Goal: Information Seeking & Learning: Find specific fact

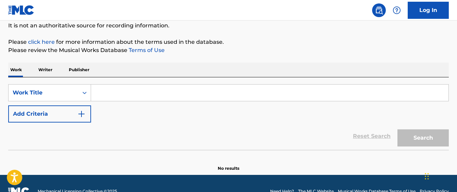
scroll to position [69, 0]
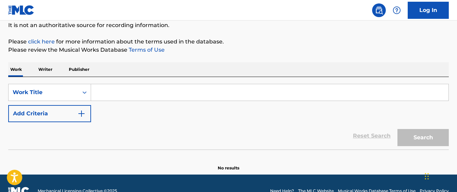
click at [171, 90] on input "Search Form" at bounding box center [270, 92] width 358 height 16
paste input "BABY MAYBE [PERSON_NAME]"
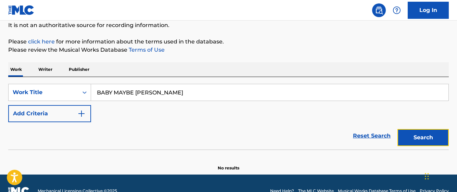
click at [436, 135] on button "Search" at bounding box center [423, 137] width 51 height 17
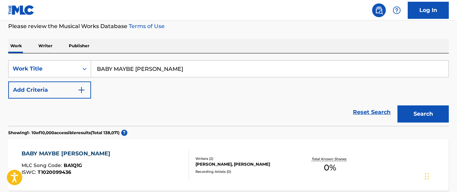
scroll to position [103, 0]
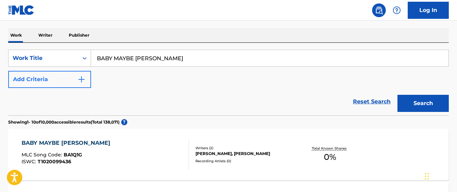
drag, startPoint x: 183, startPoint y: 59, endPoint x: 46, endPoint y: 73, distance: 137.8
click at [46, 73] on div "SearchWithCriteriada2d3fe7-c62b-49c0-a707-bca1ae5d7608 Work Title BABY MAYBE KO…" at bounding box center [228, 69] width 441 height 38
paste input "KAGUYANO SHIRODE ODORITAI"
click at [398, 95] on button "Search" at bounding box center [423, 103] width 51 height 17
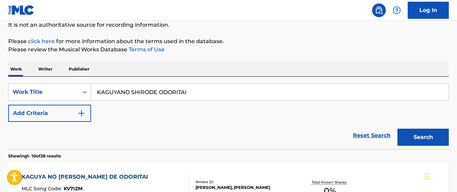
scroll to position [69, 0]
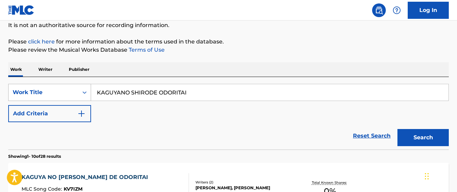
drag, startPoint x: 193, startPoint y: 95, endPoint x: 78, endPoint y: 100, distance: 115.2
click at [78, 100] on div "SearchWithCriteriada2d3fe7-c62b-49c0-a707-bca1ae5d7608 Work Title KAGUYANO SHIR…" at bounding box center [228, 92] width 441 height 17
paste input "SONG FOR YOU YOU YOU A"
type input "SONG FOR YOU YOU YOU A"
click at [398, 129] on button "Search" at bounding box center [423, 137] width 51 height 17
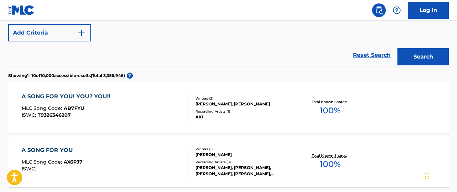
scroll to position [137, 0]
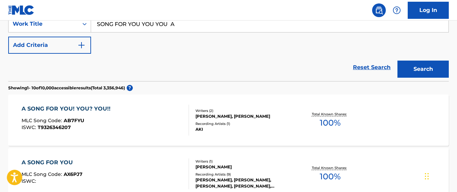
click at [106, 109] on div "A SONG FOR YOU! YOU? YOU!!" at bounding box center [68, 109] width 93 height 8
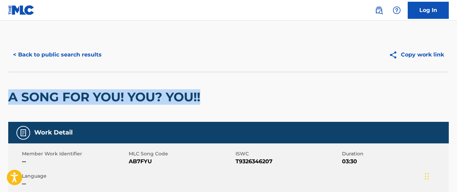
drag, startPoint x: 11, startPoint y: 98, endPoint x: 272, endPoint y: 110, distance: 261.0
click at [272, 110] on div "A SONG FOR YOU! YOU? YOU!!" at bounding box center [228, 97] width 441 height 50
copy h2 "A SONG FOR YOU! YOU? YOU!!"
click at [86, 55] on button "< Back to public search results" at bounding box center [57, 54] width 98 height 17
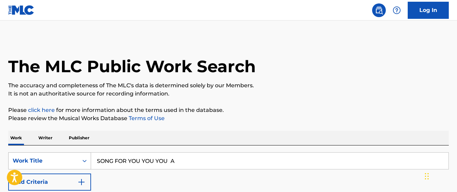
drag, startPoint x: 182, startPoint y: 158, endPoint x: 82, endPoint y: 154, distance: 100.1
click at [82, 154] on div "SearchWithCriteriada2d3fe7-c62b-49c0-a707-bca1ae5d7608 Work Title SONG FOR YOU …" at bounding box center [228, 160] width 441 height 17
paste input "ANGELIC ANGEL"
type input "ANGELIC ANGEL"
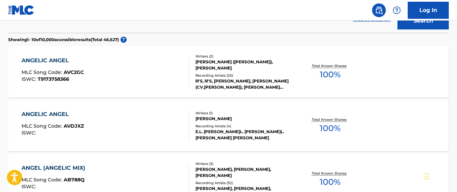
scroll to position [175, 0]
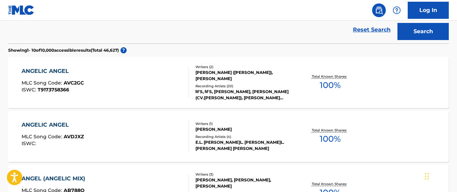
click at [199, 73] on div "[PERSON_NAME] ([PERSON_NAME]), [PERSON_NAME]" at bounding box center [245, 76] width 98 height 12
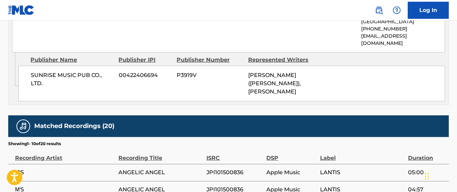
scroll to position [411, 0]
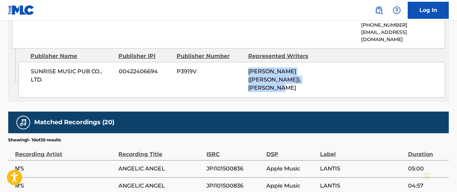
drag, startPoint x: 249, startPoint y: 57, endPoint x: 266, endPoint y: 73, distance: 23.3
click at [266, 73] on div "[PERSON_NAME] ([PERSON_NAME]), [PERSON_NAME]" at bounding box center [281, 79] width 66 height 25
copy span "[PERSON_NAME] ([PERSON_NAME]), [PERSON_NAME]"
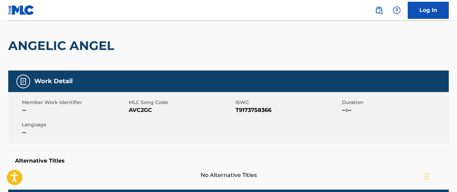
scroll to position [0, 0]
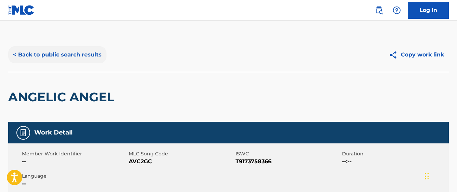
click at [41, 56] on button "< Back to public search results" at bounding box center [57, 54] width 98 height 17
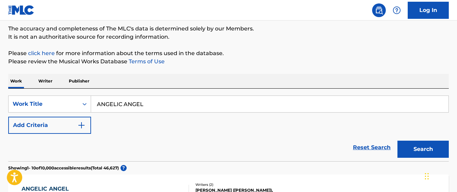
scroll to position [103, 0]
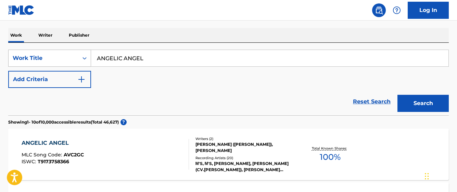
drag, startPoint x: 74, startPoint y: 61, endPoint x: 62, endPoint y: 58, distance: 12.6
click at [62, 58] on div "SearchWithCriteriada2d3fe7-c62b-49c0-a707-bca1ae5d7608 Work Title ANGELIC ANGEL" at bounding box center [228, 58] width 441 height 17
paste input "SNOW HALATION"
type input "SNOW HALATION"
click at [398, 95] on button "Search" at bounding box center [423, 103] width 51 height 17
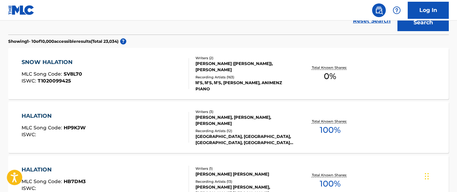
scroll to position [206, 0]
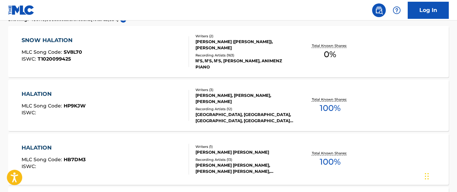
click at [196, 42] on div "[PERSON_NAME] ([PERSON_NAME]), [PERSON_NAME]" at bounding box center [245, 45] width 98 height 12
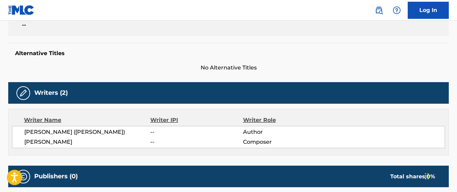
scroll to position [171, 0]
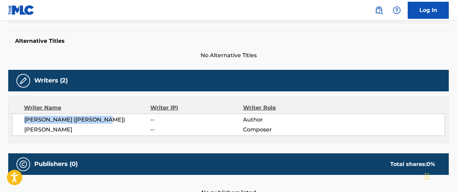
drag, startPoint x: 25, startPoint y: 118, endPoint x: 102, endPoint y: 121, distance: 77.5
click at [102, 121] on span "[PERSON_NAME] ([PERSON_NAME])" at bounding box center [87, 120] width 126 height 8
drag, startPoint x: 59, startPoint y: 131, endPoint x: 49, endPoint y: 130, distance: 9.6
click at [59, 131] on span "[PERSON_NAME]" at bounding box center [87, 130] width 126 height 8
drag, startPoint x: 24, startPoint y: 129, endPoint x: 98, endPoint y: 129, distance: 74.7
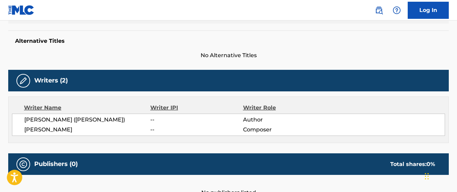
click at [98, 129] on div "[PERSON_NAME] ([PERSON_NAME]) -- Author [PERSON_NAME] -- Composer" at bounding box center [228, 125] width 433 height 22
copy span "[PERSON_NAME]"
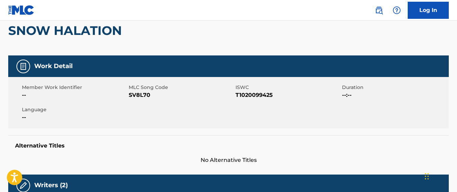
scroll to position [0, 0]
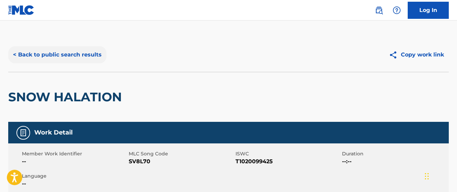
click at [52, 52] on button "< Back to public search results" at bounding box center [57, 54] width 98 height 17
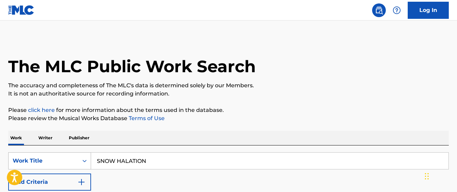
drag, startPoint x: 154, startPoint y: 164, endPoint x: 45, endPoint y: 159, distance: 109.1
click at [46, 158] on div "SearchWithCriteriada2d3fe7-c62b-49c0-a707-bca1ae5d7608 Work Title SNOW HALATION" at bounding box center [228, 160] width 441 height 17
paste input "[PERSON_NAME] 1 2 JUMP"
type input "[PERSON_NAME] 1 2 JUMP"
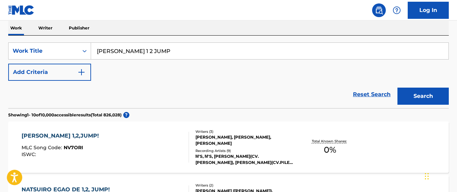
scroll to position [137, 0]
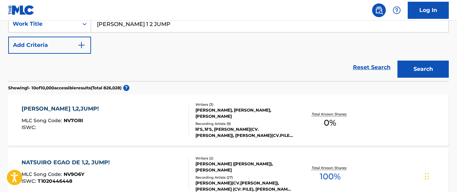
click at [212, 111] on div "[PERSON_NAME], [PERSON_NAME], [PERSON_NAME]" at bounding box center [245, 113] width 98 height 12
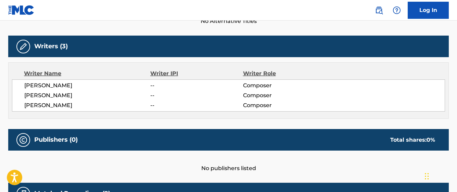
scroll to position [240, 0]
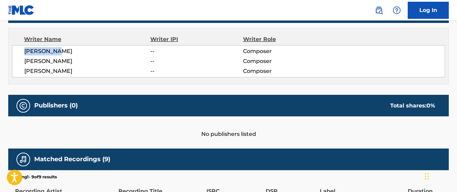
drag, startPoint x: 23, startPoint y: 51, endPoint x: 66, endPoint y: 51, distance: 43.5
click at [66, 51] on div "[PERSON_NAME] -- Composer [PERSON_NAME] -- Composer [PERSON_NAME] -- Composer" at bounding box center [228, 61] width 433 height 32
copy span "[PERSON_NAME]"
drag, startPoint x: 23, startPoint y: 62, endPoint x: 70, endPoint y: 64, distance: 46.6
click at [70, 64] on div "[PERSON_NAME] -- Composer [PERSON_NAME] -- Composer [PERSON_NAME] -- Composer" at bounding box center [228, 61] width 433 height 32
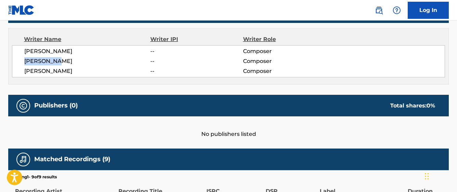
copy span "[PERSON_NAME]"
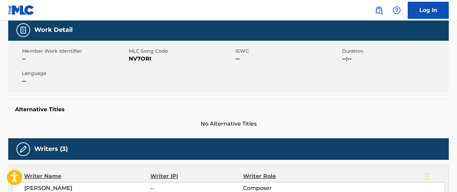
scroll to position [0, 0]
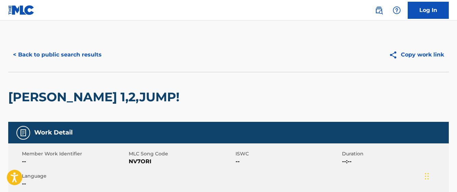
drag, startPoint x: 199, startPoint y: 98, endPoint x: 2, endPoint y: 104, distance: 197.4
copy h2 "[PERSON_NAME] 1,2,JUMP!"
click at [49, 51] on button "< Back to public search results" at bounding box center [57, 54] width 98 height 17
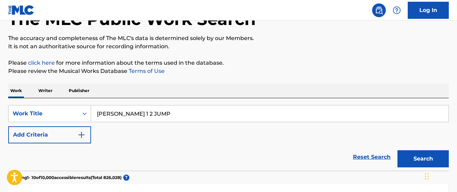
scroll to position [34, 0]
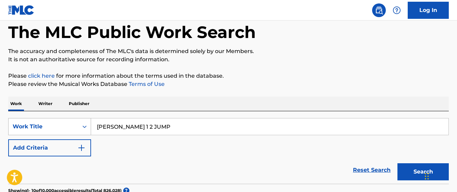
drag, startPoint x: 184, startPoint y: 130, endPoint x: 61, endPoint y: 132, distance: 123.4
click at [62, 132] on div "SearchWithCriteriada2d3fe7-c62b-49c0-a707-bca1ae5d7608 Work Title [PERSON_NAME]…" at bounding box center [228, 126] width 441 height 17
paste input "BABY MAYBE [PERSON_NAME]"
type input "BABY MAYBE [PERSON_NAME]"
click at [398, 163] on button "Search" at bounding box center [423, 171] width 51 height 17
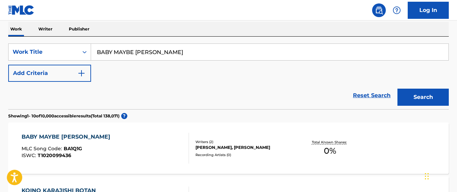
scroll to position [137, 0]
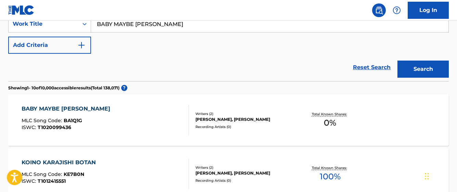
click at [209, 117] on div "[PERSON_NAME], [PERSON_NAME]" at bounding box center [245, 119] width 98 height 6
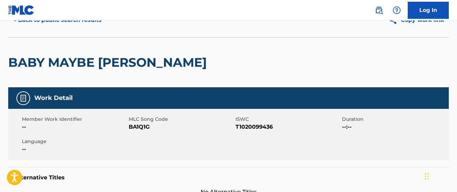
scroll to position [34, 0]
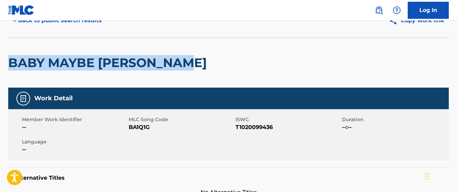
drag, startPoint x: 47, startPoint y: 67, endPoint x: 197, endPoint y: 74, distance: 150.2
click at [197, 74] on div "BABY MAYBE [PERSON_NAME]" at bounding box center [228, 63] width 441 height 50
copy h2 "BABY MAYBE [PERSON_NAME]"
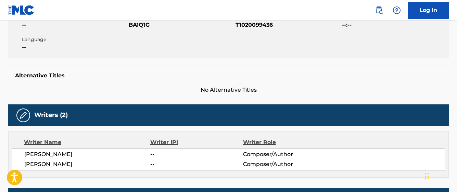
scroll to position [137, 0]
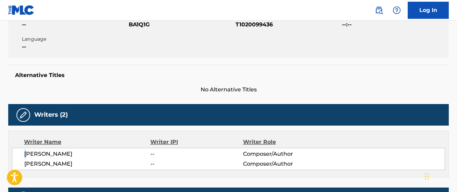
drag, startPoint x: 21, startPoint y: 154, endPoint x: 29, endPoint y: 155, distance: 7.9
click at [29, 155] on div "[PERSON_NAME] -- Composer/Author [PERSON_NAME] -- Composer/Author" at bounding box center [228, 159] width 433 height 22
drag, startPoint x: 29, startPoint y: 155, endPoint x: 87, endPoint y: 171, distance: 60.4
click at [87, 171] on div "Writer Name Writer IPI Writer Role [PERSON_NAME] -- Composer/Author [PERSON_NAM…" at bounding box center [228, 154] width 441 height 47
copy span "[PERSON_NAME]"
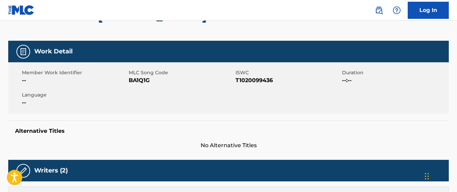
scroll to position [0, 0]
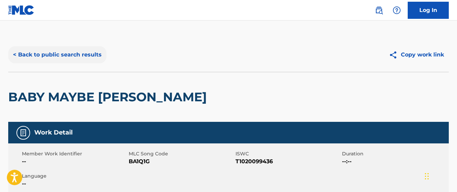
click at [74, 61] on button "< Back to public search results" at bounding box center [57, 54] width 98 height 17
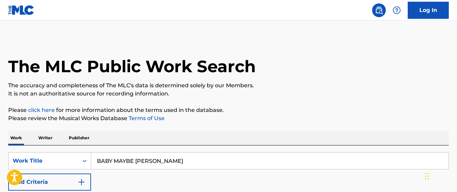
drag, startPoint x: 164, startPoint y: 161, endPoint x: 110, endPoint y: 165, distance: 54.0
click at [110, 165] on input "BABY MAYBE [PERSON_NAME]" at bounding box center [270, 161] width 358 height 16
click at [106, 164] on input "BABY MAYBE [PERSON_NAME]" at bounding box center [270, 161] width 358 height 16
drag, startPoint x: 97, startPoint y: 163, endPoint x: 200, endPoint y: 168, distance: 102.9
click at [200, 168] on input "BABY MAYBE [PERSON_NAME]" at bounding box center [270, 161] width 358 height 16
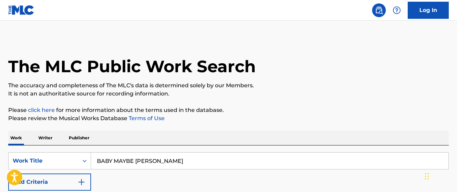
paste input "MOGYUTTO LOVE DE SEKKINCHUU"
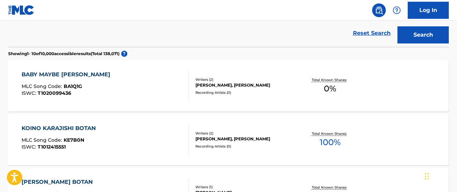
type input "MOGYUTTO LOVE DE SEKKINCHUU"
click at [398, 26] on button "Search" at bounding box center [423, 34] width 51 height 17
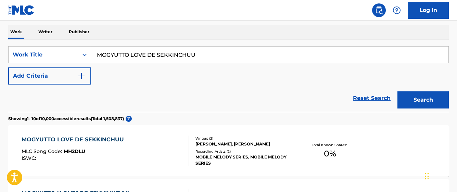
scroll to position [171, 0]
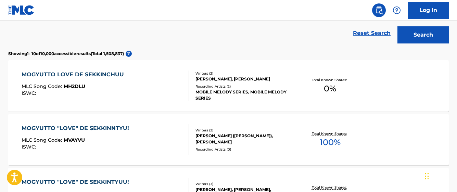
click at [115, 75] on div "MOGYUTTO LOVE DE SEKKINCHUU" at bounding box center [75, 75] width 106 height 8
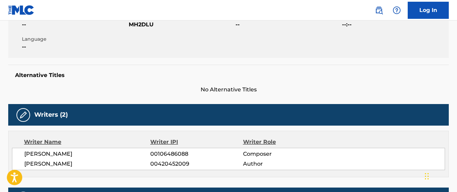
scroll to position [171, 0]
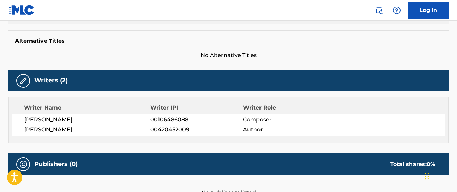
drag, startPoint x: 25, startPoint y: 120, endPoint x: 103, endPoint y: 122, distance: 78.5
click at [103, 122] on span "[PERSON_NAME]" at bounding box center [87, 120] width 126 height 8
copy span "[PERSON_NAME]"
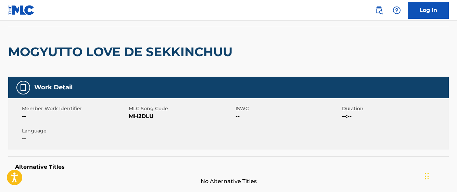
scroll to position [0, 0]
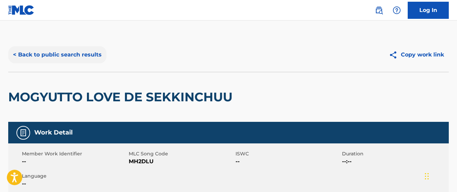
click at [73, 56] on button "< Back to public search results" at bounding box center [57, 54] width 98 height 17
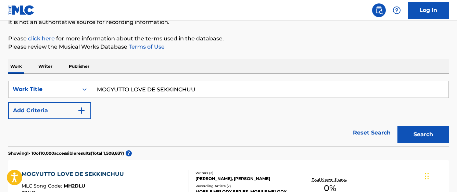
scroll to position [69, 0]
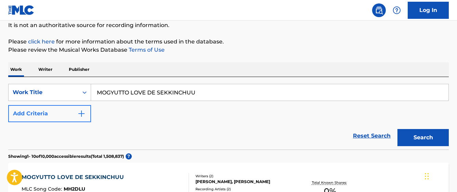
drag, startPoint x: 201, startPoint y: 95, endPoint x: 34, endPoint y: 106, distance: 167.6
click at [34, 106] on div "SearchWithCriteriada2d3fe7-c62b-49c0-a707-bca1ae5d7608 Work Title MOGYUTTO LOVE…" at bounding box center [228, 103] width 441 height 38
drag, startPoint x: 196, startPoint y: 97, endPoint x: 101, endPoint y: 101, distance: 94.7
click at [101, 101] on div "SearchWithCriteriada2d3fe7-c62b-49c0-a707-bca1ae5d7608 Work Title MOGYUTTO LOVE…" at bounding box center [228, 103] width 441 height 38
type input "M"
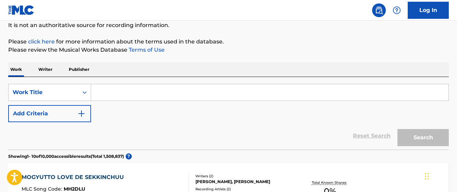
paste input "YUMENO TOBIRA"
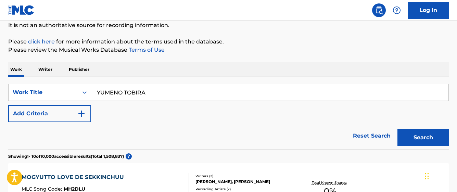
type input "YUMENO TOBIRA"
click at [398, 129] on button "Search" at bounding box center [423, 137] width 51 height 17
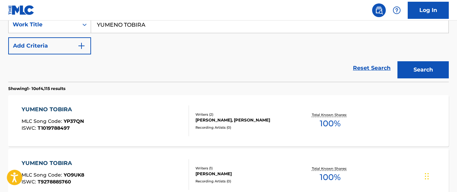
scroll to position [137, 0]
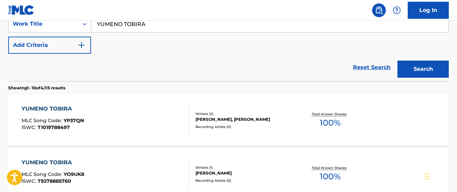
click at [84, 55] on div "Reset Search Search" at bounding box center [228, 67] width 441 height 27
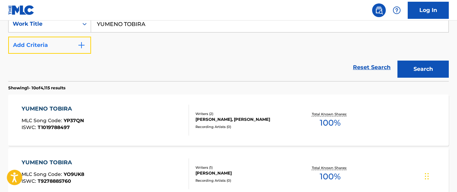
click at [75, 46] on button "Add Criteria" at bounding box center [49, 45] width 83 height 17
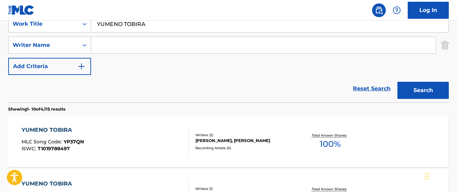
click at [107, 47] on input "Search Form" at bounding box center [263, 45] width 345 height 16
type input "あ"
type input "Z"
type input "AKI"
click at [398, 82] on button "Search" at bounding box center [423, 90] width 51 height 17
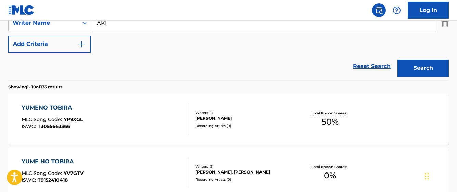
scroll to position [171, 0]
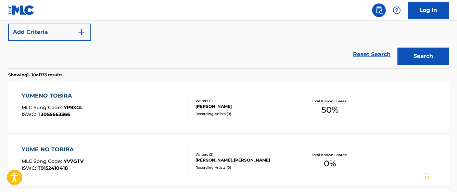
click at [225, 163] on div "[PERSON_NAME], [PERSON_NAME]" at bounding box center [245, 160] width 98 height 6
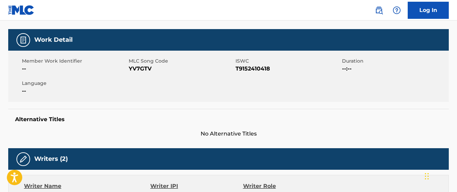
scroll to position [34, 0]
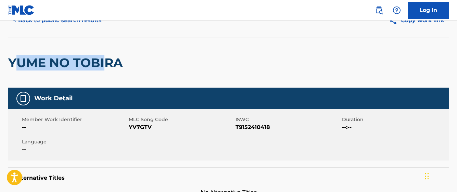
drag, startPoint x: 13, startPoint y: 62, endPoint x: 109, endPoint y: 64, distance: 96.7
click at [109, 64] on h2 "YUME NO TOBIRA" at bounding box center [67, 62] width 118 height 15
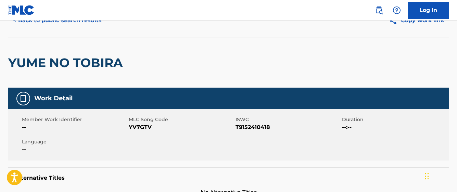
drag, startPoint x: 109, startPoint y: 64, endPoint x: 126, endPoint y: 65, distance: 16.5
click at [126, 65] on h2 "YUME NO TOBIRA" at bounding box center [67, 62] width 118 height 15
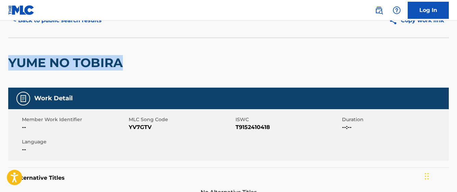
drag, startPoint x: 126, startPoint y: 63, endPoint x: 3, endPoint y: 63, distance: 122.7
copy h2 "YUME NO TOBIRA"
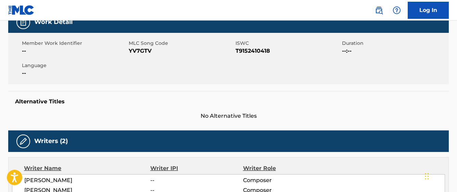
scroll to position [206, 0]
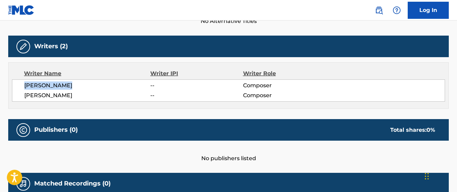
drag, startPoint x: 24, startPoint y: 86, endPoint x: 82, endPoint y: 90, distance: 57.3
click at [82, 90] on div "[PERSON_NAME] -- Composer [PERSON_NAME] -- Composer" at bounding box center [228, 90] width 433 height 22
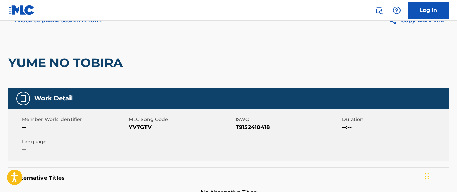
scroll to position [0, 0]
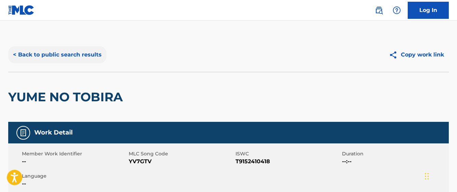
click at [57, 56] on button "< Back to public search results" at bounding box center [57, 54] width 98 height 17
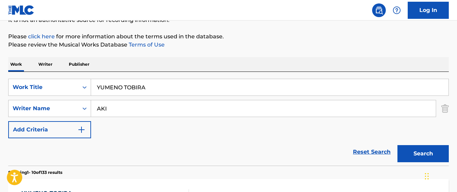
scroll to position [73, 0]
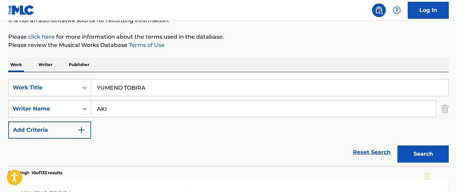
drag, startPoint x: 161, startPoint y: 94, endPoint x: 65, endPoint y: 93, distance: 95.6
click at [65, 94] on div "SearchWithCriteriada2d3fe7-c62b-49c0-a707-bca1ae5d7608 Work Title YUMENO TOBIRA" at bounding box center [228, 87] width 441 height 17
paste input "KIRA-[PERSON_NAME] SENSATION!"
type input "KIRA-[PERSON_NAME] SENSATION!"
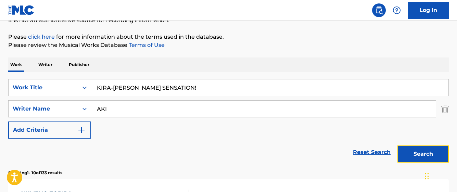
click at [412, 149] on button "Search" at bounding box center [423, 154] width 51 height 17
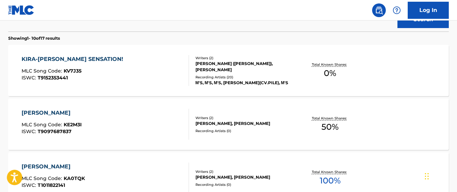
scroll to position [210, 0]
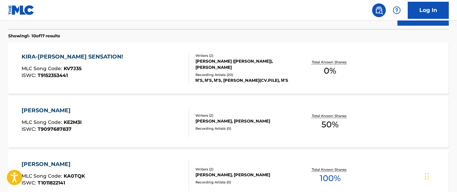
click at [72, 57] on div "KIRA-[PERSON_NAME] SENSATION!" at bounding box center [74, 57] width 105 height 8
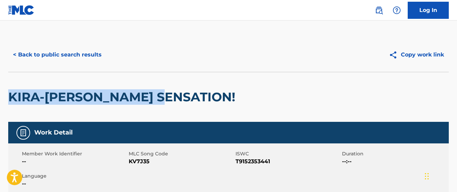
drag, startPoint x: 128, startPoint y: 96, endPoint x: -5, endPoint y: 91, distance: 133.7
click at [0, 91] on html "Accessibility Screen-Reader Guide, Feedback, and Issue Reporting | New window 0…" at bounding box center [228, 96] width 457 height 192
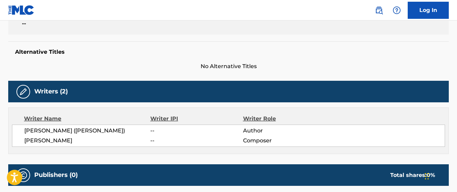
scroll to position [171, 0]
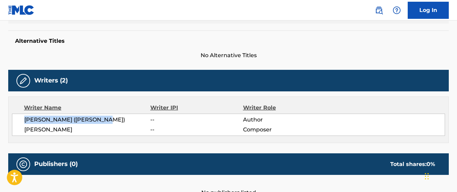
drag, startPoint x: 24, startPoint y: 120, endPoint x: 104, endPoint y: 121, distance: 79.8
click at [104, 121] on div "[PERSON_NAME] ([PERSON_NAME]) -- Author [PERSON_NAME] -- Composer" at bounding box center [228, 125] width 433 height 22
click at [68, 133] on span "[PERSON_NAME]" at bounding box center [87, 130] width 126 height 8
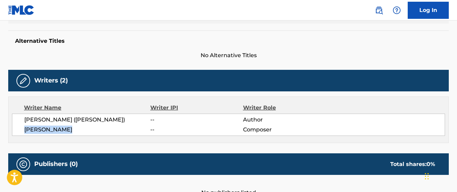
drag, startPoint x: 67, startPoint y: 133, endPoint x: 2, endPoint y: 132, distance: 65.8
click at [2, 132] on div "< Back to public search results Copy work link [PERSON_NAME]-[PERSON_NAME] SENS…" at bounding box center [228, 159] width 457 height 586
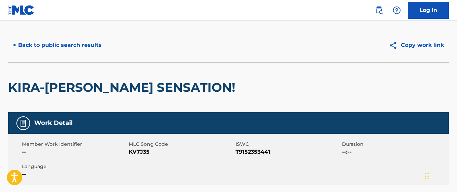
scroll to position [0, 0]
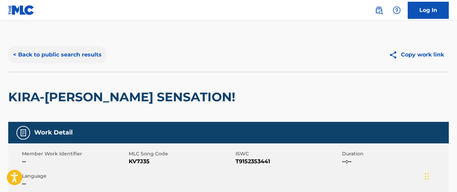
click at [55, 58] on button "< Back to public search results" at bounding box center [57, 54] width 98 height 17
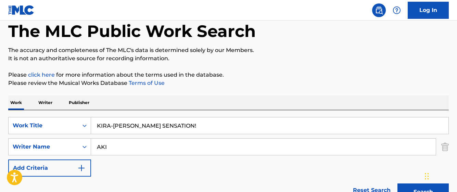
scroll to position [69, 0]
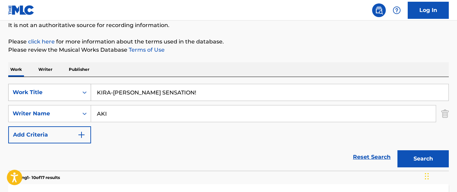
drag, startPoint x: 101, startPoint y: 95, endPoint x: 78, endPoint y: 97, distance: 23.4
click at [78, 98] on div "SearchWithCriteriada2d3fe7-c62b-49c0-a707-bca1ae5d7608 Work Title KIRA-KIRA SEN…" at bounding box center [228, 92] width 441 height 17
paste input "DATTE DATTE AA MUJOU"
type input "DATTE DATTE AA MUJOU"
click at [398, 150] on button "Search" at bounding box center [423, 158] width 51 height 17
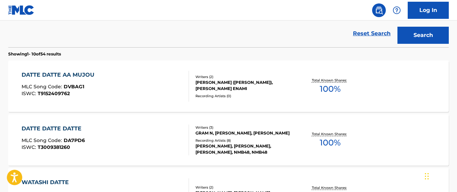
scroll to position [206, 0]
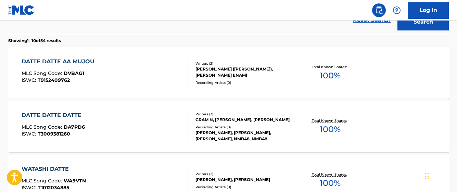
click at [85, 60] on div "DATTE DATTE AA MUJOU" at bounding box center [60, 62] width 76 height 8
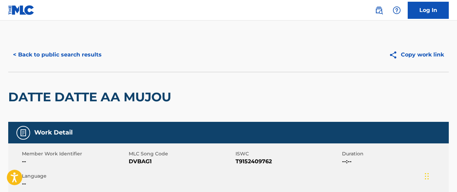
click at [10, 99] on h2 "DATTE DATTE AA MUJOU" at bounding box center [91, 96] width 167 height 15
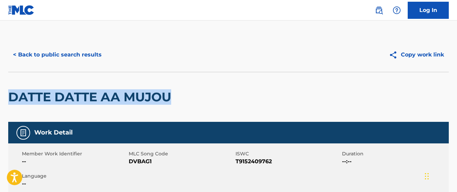
drag, startPoint x: 10, startPoint y: 99, endPoint x: 229, endPoint y: 118, distance: 219.1
click at [229, 118] on div "DATTE DATTE AA MUJOU" at bounding box center [228, 97] width 441 height 50
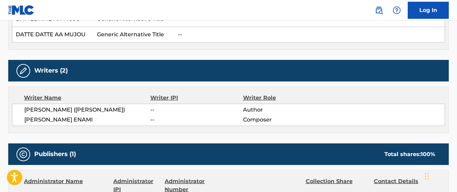
scroll to position [240, 0]
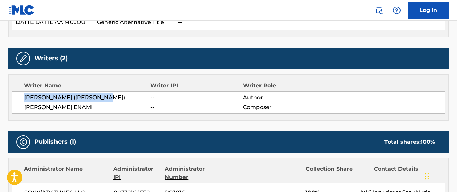
drag, startPoint x: 24, startPoint y: 98, endPoint x: 122, endPoint y: 103, distance: 97.8
click at [122, 103] on div "[PERSON_NAME] ([PERSON_NAME]) -- Author [PERSON_NAME] ENAMI -- Composer" at bounding box center [228, 102] width 433 height 22
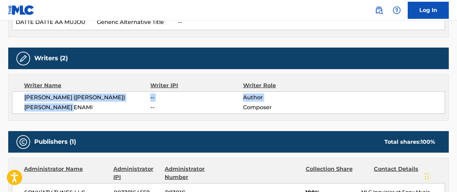
click at [37, 99] on span "[PERSON_NAME] ([PERSON_NAME])" at bounding box center [87, 98] width 126 height 8
drag, startPoint x: 37, startPoint y: 99, endPoint x: 96, endPoint y: 103, distance: 58.4
click at [96, 103] on div "[PERSON_NAME] ([PERSON_NAME]) -- Author [PERSON_NAME] ENAMI -- Composer" at bounding box center [228, 102] width 433 height 22
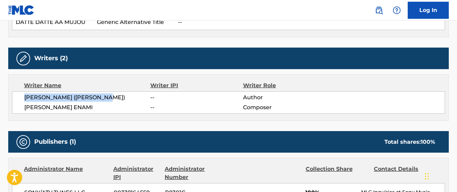
drag, startPoint x: 102, startPoint y: 97, endPoint x: 8, endPoint y: 100, distance: 94.3
click at [8, 100] on div "< Back to public search results Copy work link DATTE DATTE AA MUJOU Work Detail…" at bounding box center [228, 89] width 457 height 583
click at [40, 110] on span "[PERSON_NAME] ENAMI" at bounding box center [87, 107] width 126 height 8
click at [27, 107] on span "[PERSON_NAME] ENAMI" at bounding box center [87, 107] width 126 height 8
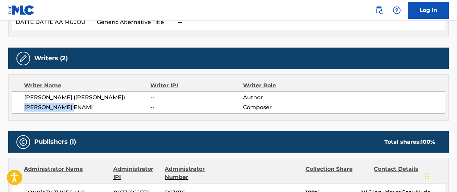
drag, startPoint x: 25, startPoint y: 107, endPoint x: 86, endPoint y: 105, distance: 61.0
click at [86, 105] on span "[PERSON_NAME] ENAMI" at bounding box center [87, 107] width 126 height 8
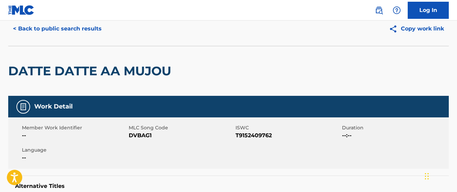
scroll to position [0, 0]
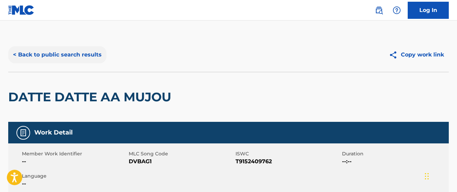
click at [91, 56] on button "< Back to public search results" at bounding box center [57, 54] width 98 height 17
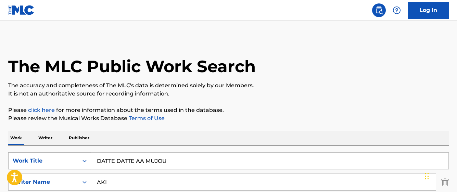
drag, startPoint x: 163, startPoint y: 162, endPoint x: 67, endPoint y: 157, distance: 96.7
click at [67, 157] on div "SearchWithCriteriada2d3fe7-c62b-49c0-a707-bca1ae5d7608 Work Title DATTE DATTE A…" at bounding box center [228, 160] width 441 height 17
paste input "NCING STARS ON ME!"
type input "DANCING STARS ON ME!"
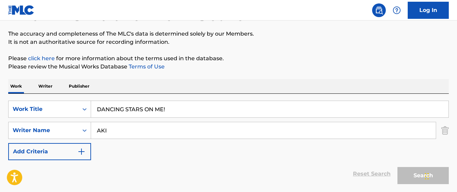
scroll to position [127, 0]
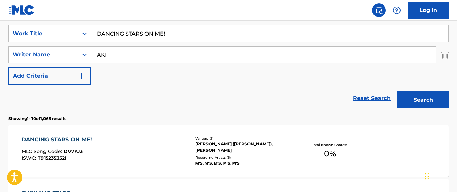
click at [237, 145] on div "[PERSON_NAME] ([PERSON_NAME]), [PERSON_NAME]" at bounding box center [245, 147] width 98 height 12
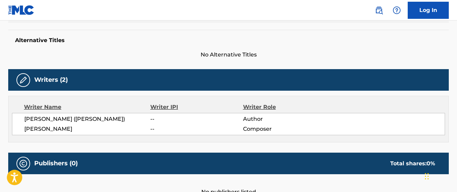
scroll to position [171, 0]
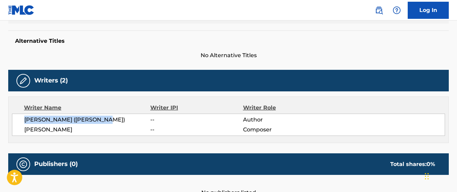
drag, startPoint x: 34, startPoint y: 123, endPoint x: 104, endPoint y: 119, distance: 70.3
click at [104, 119] on div "[PERSON_NAME] ([PERSON_NAME]) -- Author [PERSON_NAME] -- Composer" at bounding box center [228, 125] width 433 height 22
click at [47, 129] on span "[PERSON_NAME]" at bounding box center [87, 130] width 126 height 8
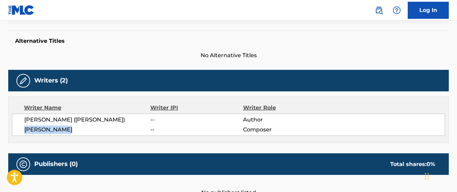
drag, startPoint x: 25, startPoint y: 129, endPoint x: 72, endPoint y: 127, distance: 46.6
click at [72, 127] on span "[PERSON_NAME]" at bounding box center [87, 130] width 126 height 8
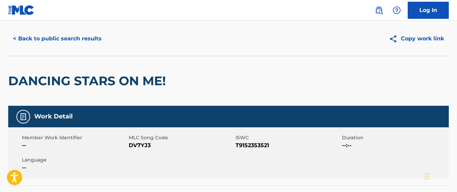
scroll to position [0, 0]
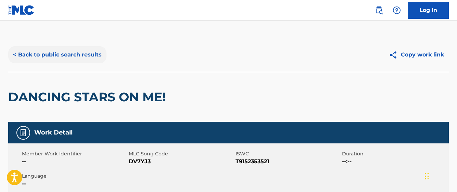
click at [58, 58] on button "< Back to public search results" at bounding box center [57, 54] width 98 height 17
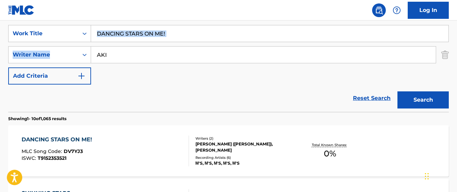
drag, startPoint x: 187, startPoint y: 42, endPoint x: 101, endPoint y: 35, distance: 87.0
click at [101, 35] on div "SearchWithCriteriada2d3fe7-c62b-49c0-a707-bca1ae5d7608 Work Title DANCING STARS…" at bounding box center [228, 55] width 441 height 60
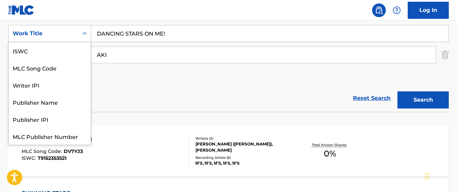
scroll to position [17, 0]
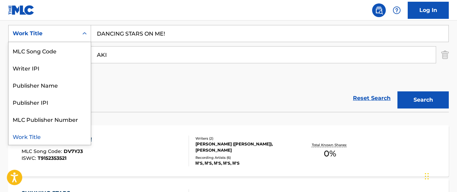
drag, startPoint x: 89, startPoint y: 33, endPoint x: 170, endPoint y: 38, distance: 80.4
click at [170, 38] on div "SearchWithCriteriada2d3fe7-c62b-49c0-a707-bca1ae5d7608 7 results available. Use…" at bounding box center [228, 33] width 441 height 17
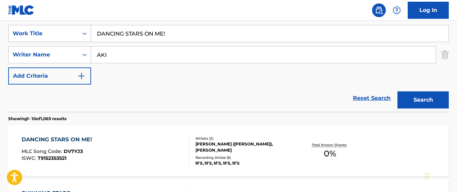
drag, startPoint x: 168, startPoint y: 37, endPoint x: 82, endPoint y: 39, distance: 86.3
click at [82, 39] on div "SearchWithCriteriada2d3fe7-c62b-49c0-a707-bca1ae5d7608 Work Title DANCING STARS…" at bounding box center [228, 33] width 441 height 17
paste input "KAGUYANO SHIRODE ODORITAI"
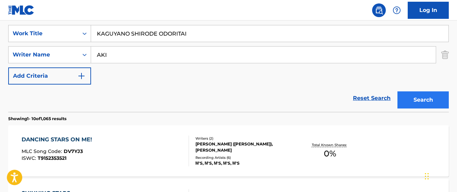
type input "KAGUYANO SHIRODE ODORITAI"
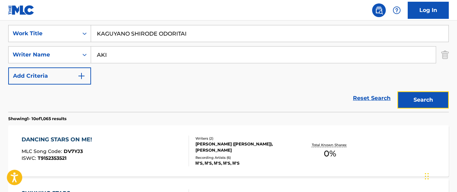
click at [422, 106] on button "Search" at bounding box center [423, 99] width 51 height 17
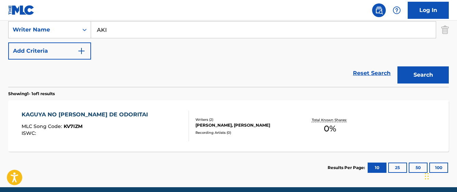
scroll to position [181, 0]
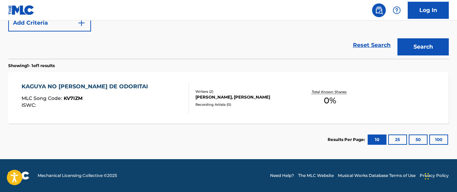
click at [76, 86] on div "KAGUYA NO [PERSON_NAME] DE ODORITAI" at bounding box center [87, 87] width 130 height 8
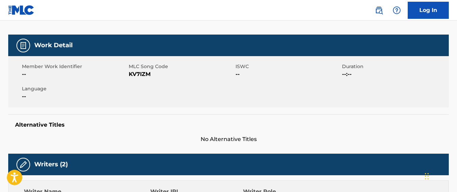
scroll to position [137, 0]
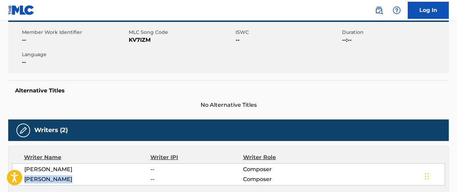
drag, startPoint x: 23, startPoint y: 162, endPoint x: 82, endPoint y: 168, distance: 59.3
click at [82, 168] on div "[PERSON_NAME] -- Composer [PERSON_NAME] -- Composer" at bounding box center [228, 174] width 433 height 22
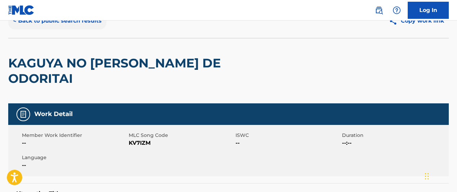
scroll to position [0, 0]
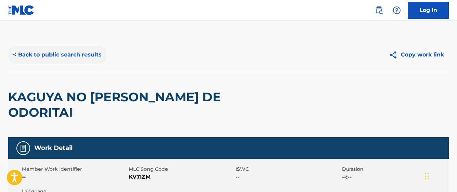
click at [36, 52] on button "< Back to public search results" at bounding box center [57, 54] width 98 height 17
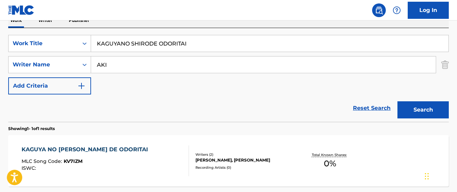
scroll to position [73, 0]
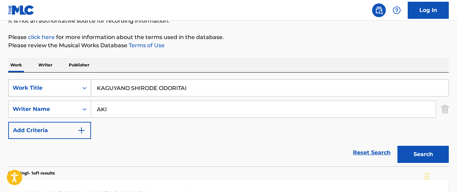
drag, startPoint x: 196, startPoint y: 90, endPoint x: 73, endPoint y: 96, distance: 123.8
click at [73, 96] on div "SearchWithCriteriada2d3fe7-c62b-49c0-a707-bca1ae5d7608 Work Title KAGUYANO SHIR…" at bounding box center [228, 87] width 441 height 17
paste input "MERMAID FESTA VOL.1"
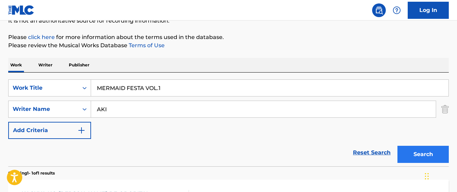
type input "MERMAID FESTA VOL.1"
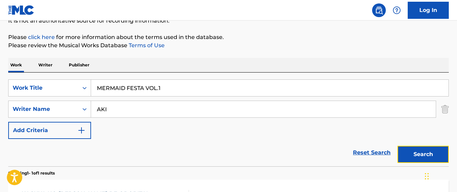
click at [429, 155] on button "Search" at bounding box center [423, 154] width 51 height 17
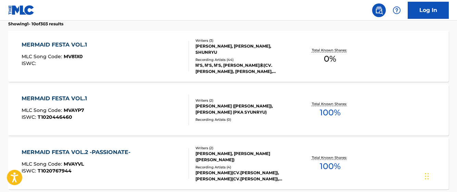
scroll to position [230, 0]
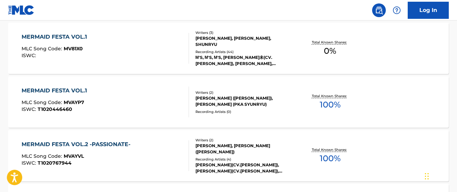
click at [72, 90] on div "MERMAID FESTA VOL.1" at bounding box center [56, 91] width 69 height 8
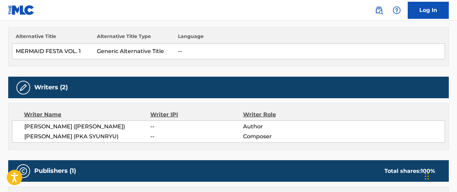
scroll to position [206, 0]
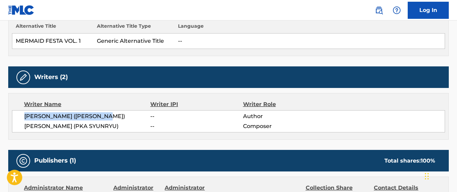
drag, startPoint x: 26, startPoint y: 116, endPoint x: 111, endPoint y: 121, distance: 85.1
click at [111, 121] on div "[PERSON_NAME] ([PERSON_NAME]) -- Author [PERSON_NAME] ([PERSON_NAME]) -- Compos…" at bounding box center [228, 121] width 433 height 22
click at [22, 127] on div "[PERSON_NAME] ([PERSON_NAME]) -- Author [PERSON_NAME] ([PERSON_NAME]) -- Compos…" at bounding box center [228, 121] width 433 height 22
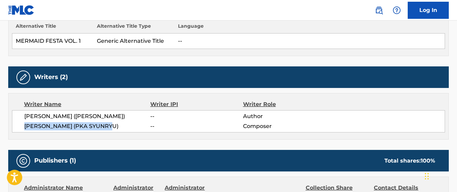
drag, startPoint x: 22, startPoint y: 126, endPoint x: 113, endPoint y: 131, distance: 91.2
click at [113, 131] on div "[PERSON_NAME] ([PERSON_NAME]) -- Author [PERSON_NAME] ([PERSON_NAME]) -- Compos…" at bounding box center [228, 121] width 433 height 22
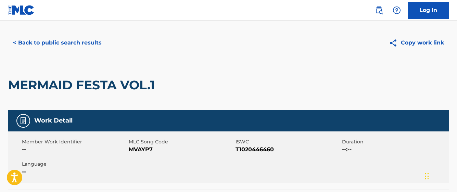
scroll to position [0, 0]
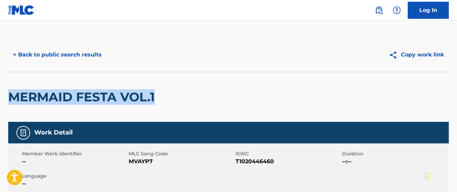
drag, startPoint x: 162, startPoint y: 94, endPoint x: -4, endPoint y: 103, distance: 166.0
click at [0, 103] on html "Accessibility Screen-Reader Guide, Feedback, and Issue Reporting | New window 0…" at bounding box center [228, 96] width 457 height 192
click at [77, 51] on button "< Back to public search results" at bounding box center [57, 54] width 98 height 17
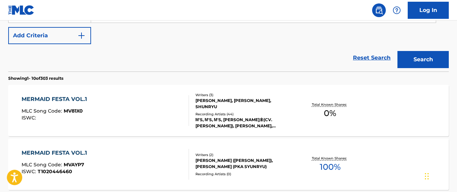
scroll to position [98, 0]
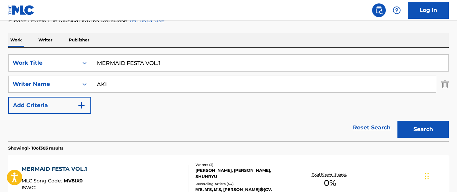
drag, startPoint x: 170, startPoint y: 61, endPoint x: 50, endPoint y: 73, distance: 120.8
click at [50, 73] on div "SearchWithCriteriada2d3fe7-c62b-49c0-a707-bca1ae5d7608 Work Title MERMAID FESTA…" at bounding box center [228, 84] width 441 height 60
paste input "OH,LOVE&PEACE!"
type input "OH,LOVE&PEACE!"
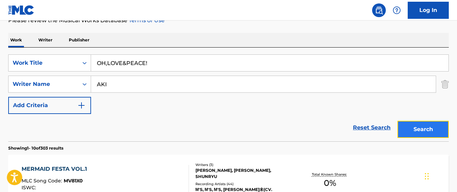
click at [442, 133] on button "Search" at bounding box center [423, 129] width 51 height 17
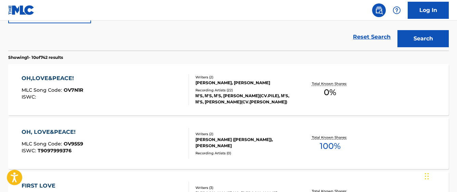
scroll to position [196, 0]
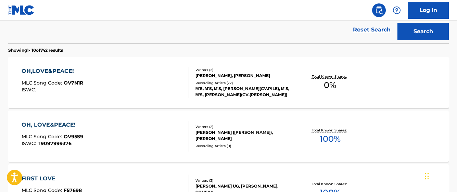
click at [200, 132] on div "[PERSON_NAME] ([PERSON_NAME]), [PERSON_NAME]" at bounding box center [245, 136] width 98 height 12
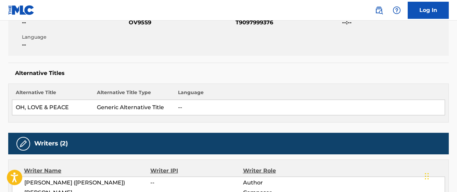
scroll to position [206, 0]
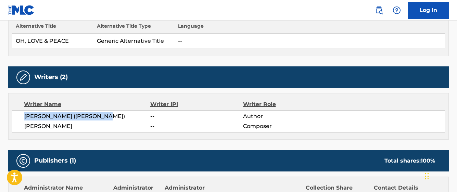
drag, startPoint x: 25, startPoint y: 117, endPoint x: 101, endPoint y: 119, distance: 76.4
click at [101, 119] on span "[PERSON_NAME] ([PERSON_NAME])" at bounding box center [87, 116] width 126 height 8
drag, startPoint x: 38, startPoint y: 133, endPoint x: 33, endPoint y: 132, distance: 4.8
click at [35, 132] on div "Writer Name Writer IPI Writer Role [PERSON_NAME] ([PERSON_NAME]) -- Author [PER…" at bounding box center [228, 116] width 441 height 47
drag, startPoint x: 33, startPoint y: 132, endPoint x: 105, endPoint y: 129, distance: 71.7
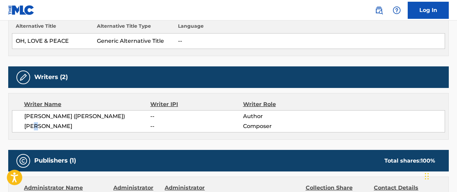
click at [105, 129] on div "[PERSON_NAME] ([PERSON_NAME]) -- Author [PERSON_NAME] -- Composer" at bounding box center [228, 121] width 433 height 22
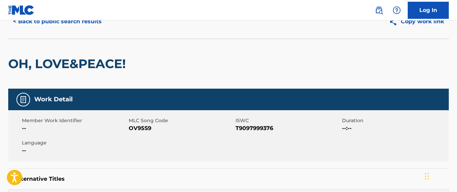
scroll to position [0, 0]
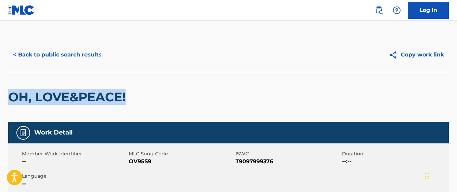
drag, startPoint x: 129, startPoint y: 92, endPoint x: -3, endPoint y: 94, distance: 132.3
click at [0, 94] on html "Accessibility Screen-Reader Guide, Feedback, and Issue Reporting | New window 0…" at bounding box center [228, 96] width 457 height 192
click at [94, 56] on button "< Back to public search results" at bounding box center [57, 54] width 98 height 17
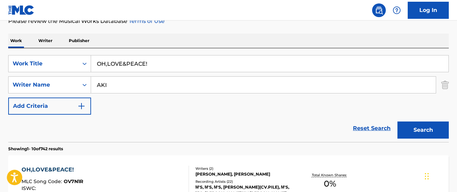
scroll to position [29, 0]
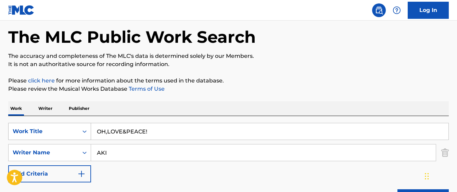
drag, startPoint x: 118, startPoint y: 129, endPoint x: 77, endPoint y: 131, distance: 40.5
click at [77, 131] on div "SearchWithCriteriada2d3fe7-c62b-49c0-a707-bca1ae5d7608 Work Title OH,LOVE&PEACE!" at bounding box center [228, 131] width 441 height 17
paste input "[PERSON_NAME]"
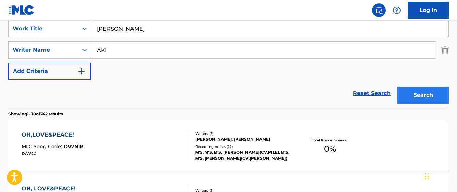
type input "[PERSON_NAME]"
click at [399, 98] on button "Search" at bounding box center [423, 95] width 51 height 17
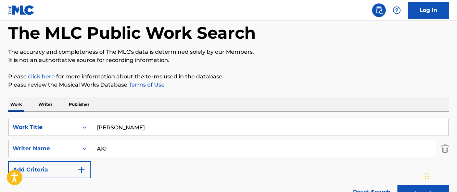
scroll to position [103, 0]
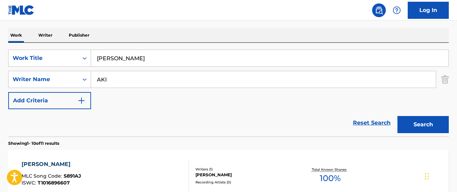
click at [130, 82] on input "AKI" at bounding box center [263, 79] width 345 height 16
type input "[PERSON_NAME]"
click at [398, 116] on button "Search" at bounding box center [423, 124] width 51 height 17
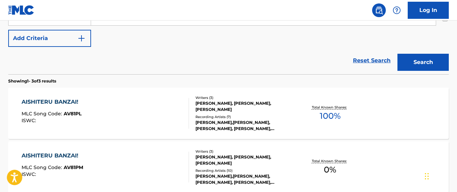
scroll to position [171, 0]
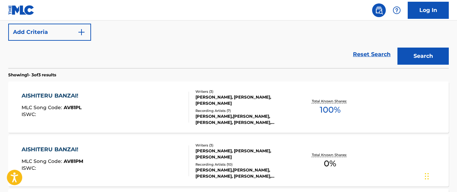
click at [65, 93] on div "AISHITERU BANZAI!" at bounding box center [52, 96] width 60 height 8
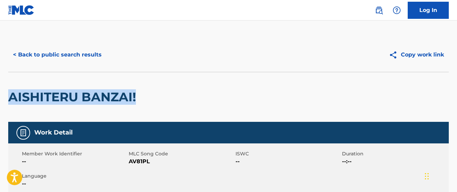
drag, startPoint x: 12, startPoint y: 96, endPoint x: 142, endPoint y: 101, distance: 129.9
click at [142, 101] on div "AISHITERU BANZAI!" at bounding box center [228, 97] width 441 height 50
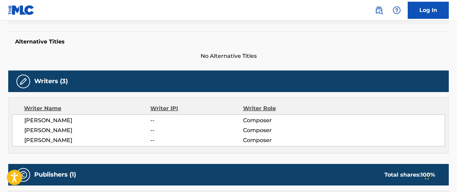
scroll to position [171, 0]
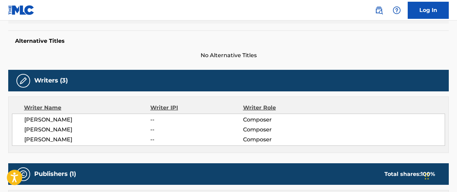
drag, startPoint x: 25, startPoint y: 128, endPoint x: 86, endPoint y: 128, distance: 61.0
click at [86, 128] on span "[PERSON_NAME]" at bounding box center [87, 130] width 126 height 8
click at [26, 143] on span "[PERSON_NAME]" at bounding box center [87, 140] width 126 height 8
drag, startPoint x: 79, startPoint y: 139, endPoint x: -3, endPoint y: 140, distance: 82.6
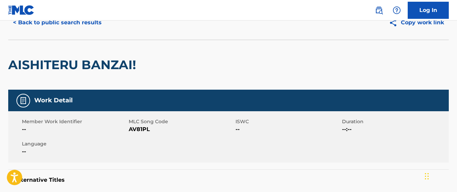
scroll to position [0, 0]
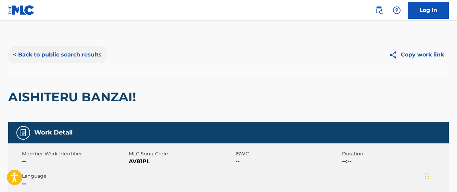
click at [54, 60] on button "< Back to public search results" at bounding box center [57, 54] width 98 height 17
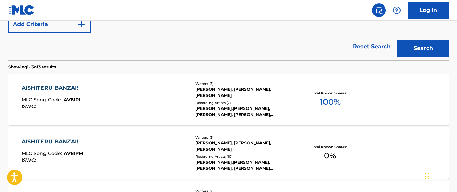
scroll to position [39, 0]
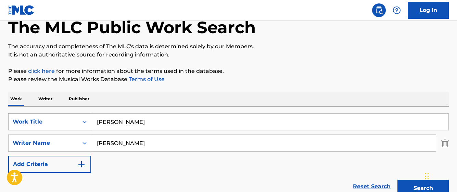
drag, startPoint x: 164, startPoint y: 127, endPoint x: 88, endPoint y: 122, distance: 76.6
click at [88, 126] on div "SearchWithCriteriada2d3fe7-c62b-49c0-a707-bca1ae5d7608 Work Title AISHITERU BAN…" at bounding box center [228, 121] width 441 height 17
paste input "LOVELESS WORLD"
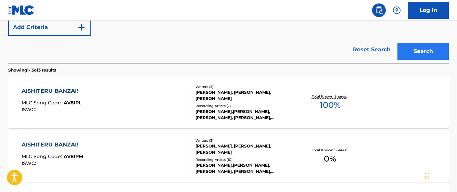
type input "LOVELESS WORLD"
click at [438, 46] on button "Search" at bounding box center [423, 51] width 51 height 17
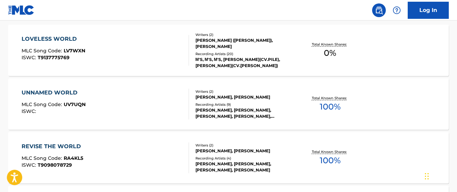
scroll to position [245, 0]
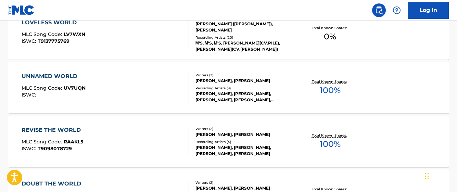
click at [201, 79] on div "[PERSON_NAME], [PERSON_NAME]" at bounding box center [245, 81] width 98 height 6
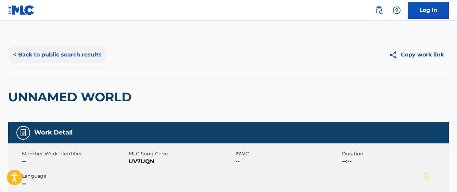
click at [61, 53] on button "< Back to public search results" at bounding box center [57, 54] width 98 height 17
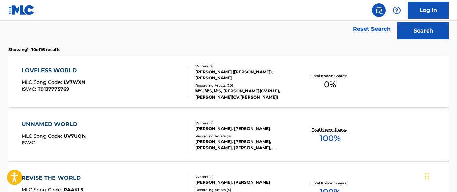
scroll to position [215, 0]
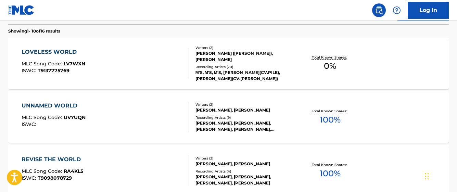
click at [200, 52] on div "[PERSON_NAME] ([PERSON_NAME]), [PERSON_NAME]" at bounding box center [245, 56] width 98 height 12
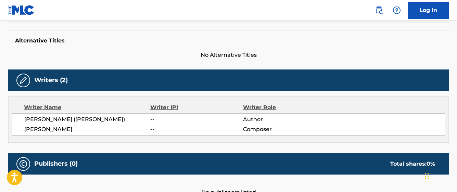
scroll to position [206, 0]
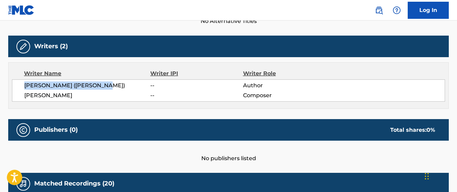
drag, startPoint x: 102, startPoint y: 87, endPoint x: 13, endPoint y: 85, distance: 88.7
click at [13, 85] on div "[PERSON_NAME] ([PERSON_NAME]) -- Author [PERSON_NAME] -- Composer" at bounding box center [228, 90] width 433 height 22
drag, startPoint x: 80, startPoint y: 96, endPoint x: 17, endPoint y: 98, distance: 63.1
click at [17, 98] on div "[PERSON_NAME] ([PERSON_NAME]) -- Author [PERSON_NAME] -- Composer" at bounding box center [228, 90] width 433 height 22
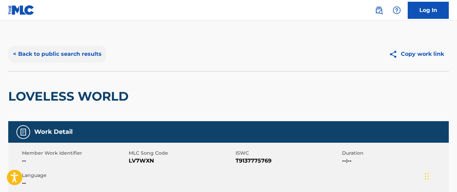
scroll to position [0, 0]
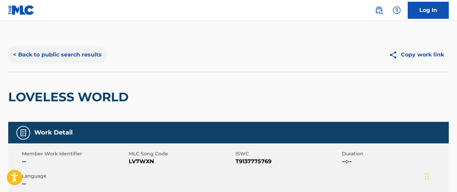
click at [62, 57] on button "< Back to public search results" at bounding box center [57, 54] width 98 height 17
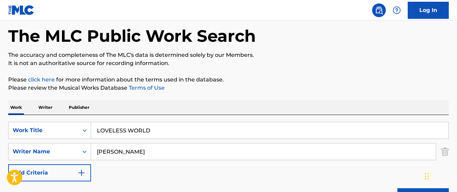
scroll to position [69, 0]
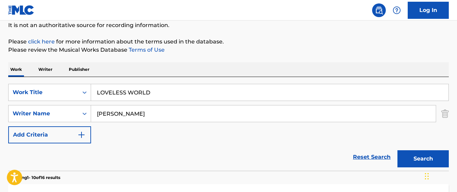
drag, startPoint x: 127, startPoint y: 95, endPoint x: 96, endPoint y: 97, distance: 31.2
click at [96, 97] on input "LOVELESS WORLD" at bounding box center [270, 92] width 358 height 16
paste input "BOKUTACHIWA HITOTSUNO HIKARI"
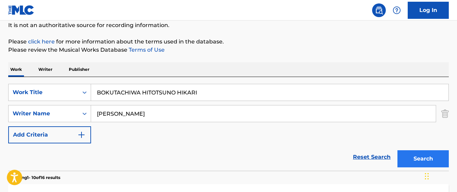
type input "BOKUTACHIWA HITOTSUNO HIKARI"
click at [413, 159] on button "Search" at bounding box center [423, 158] width 51 height 17
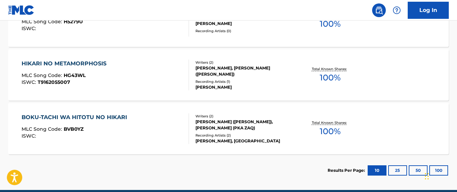
scroll to position [274, 0]
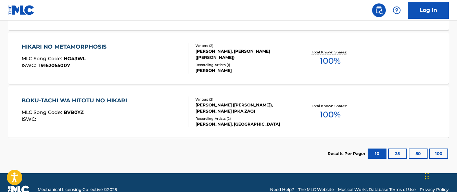
click at [121, 102] on div "BOKU-TACHI WA HITOTU NO HIKARI" at bounding box center [76, 101] width 109 height 8
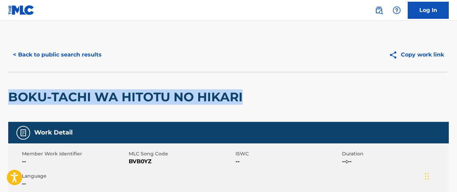
drag, startPoint x: 246, startPoint y: 95, endPoint x: 7, endPoint y: 119, distance: 240.3
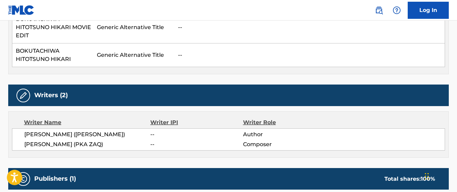
scroll to position [274, 0]
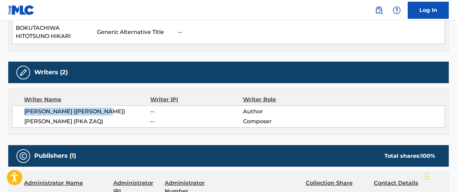
drag, startPoint x: 102, startPoint y: 114, endPoint x: 21, endPoint y: 110, distance: 81.6
click at [21, 110] on div "[PERSON_NAME] ([PERSON_NAME]) -- Author [PERSON_NAME] (PKA ZAQ) -- Composer" at bounding box center [228, 117] width 433 height 22
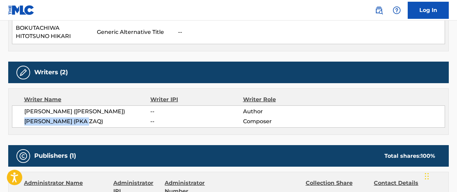
drag, startPoint x: 27, startPoint y: 121, endPoint x: 86, endPoint y: 124, distance: 58.7
click at [86, 124] on div "[PERSON_NAME] ([PERSON_NAME]) -- Author [PERSON_NAME] (PKA ZAQ) -- Composer" at bounding box center [228, 117] width 433 height 22
drag, startPoint x: 89, startPoint y: 124, endPoint x: 17, endPoint y: 125, distance: 72.3
click at [17, 125] on div "[PERSON_NAME] ([PERSON_NAME]) -- Author [PERSON_NAME] (PKA ZAQ) -- Composer" at bounding box center [228, 117] width 433 height 22
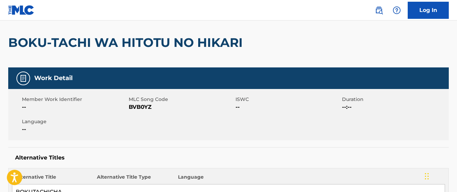
scroll to position [0, 0]
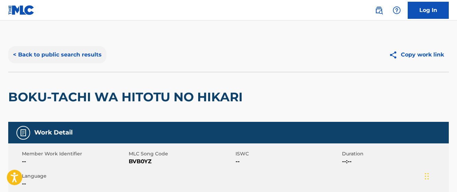
click at [31, 55] on button "< Back to public search results" at bounding box center [57, 54] width 98 height 17
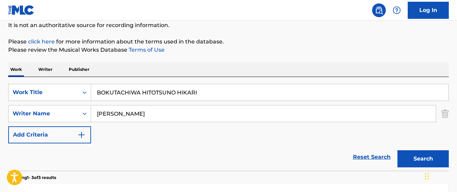
scroll to position [83, 0]
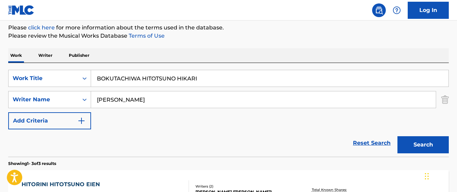
drag, startPoint x: 199, startPoint y: 78, endPoint x: 109, endPoint y: 83, distance: 90.2
click at [109, 83] on input "BOKUTACHIWA HITOTSUNO HIKARI" at bounding box center [270, 78] width 358 height 16
type input "B"
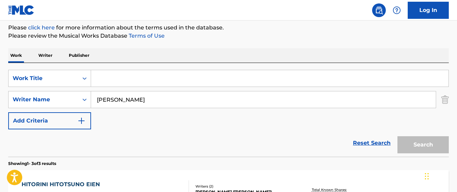
paste input "SUNNY DAY SONG"
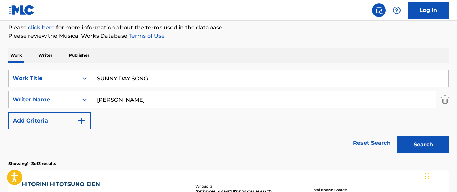
type input "SUNNY DAY SONG"
click at [398, 136] on button "Search" at bounding box center [423, 144] width 51 height 17
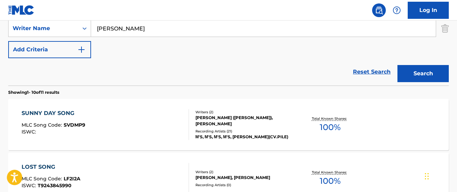
scroll to position [162, 0]
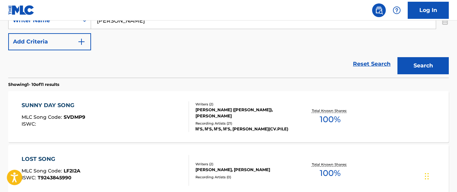
click at [64, 106] on div "SUNNY DAY SONG" at bounding box center [54, 105] width 64 height 8
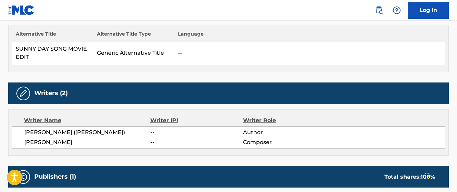
scroll to position [206, 0]
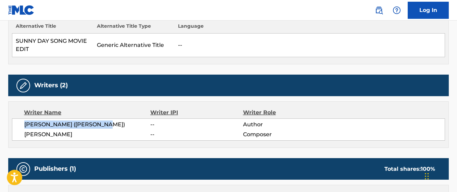
drag, startPoint x: 23, startPoint y: 124, endPoint x: 114, endPoint y: 128, distance: 90.9
click at [114, 128] on div "[PERSON_NAME] ([PERSON_NAME]) -- Author [PERSON_NAME] -- Composer" at bounding box center [228, 130] width 433 height 22
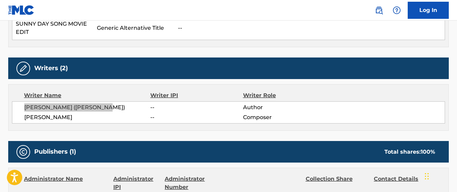
scroll to position [240, 0]
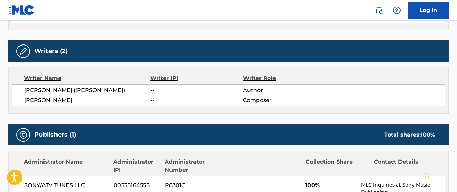
click at [22, 102] on div "[PERSON_NAME] ([PERSON_NAME]) -- Author [PERSON_NAME] -- Composer" at bounding box center [228, 95] width 433 height 22
drag, startPoint x: 23, startPoint y: 101, endPoint x: 82, endPoint y: 103, distance: 58.6
click at [82, 103] on div "[PERSON_NAME] ([PERSON_NAME]) -- Author [PERSON_NAME] -- Composer" at bounding box center [228, 95] width 433 height 22
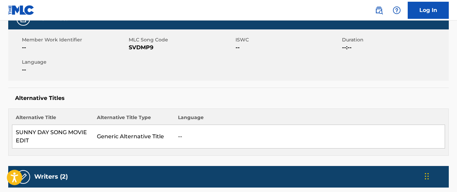
scroll to position [0, 0]
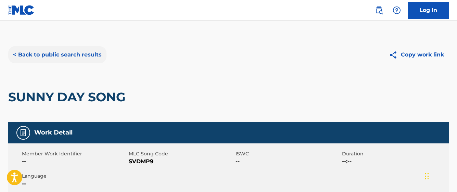
click at [84, 57] on button "< Back to public search results" at bounding box center [57, 54] width 98 height 17
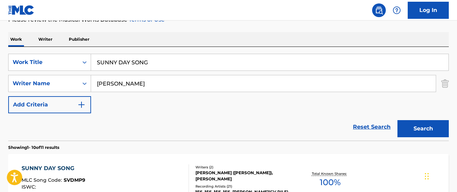
scroll to position [29, 0]
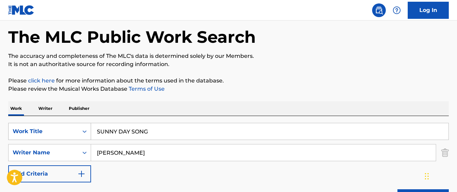
drag, startPoint x: 160, startPoint y: 133, endPoint x: 66, endPoint y: 128, distance: 94.7
click at [72, 129] on div "SearchWithCriteriada2d3fe7-c62b-49c0-a707-bca1ae5d7608 Work Title SUNNY DAY SONG" at bounding box center [228, 131] width 441 height 17
paste input "TART:DASH!!"
type input "START:DASH!!"
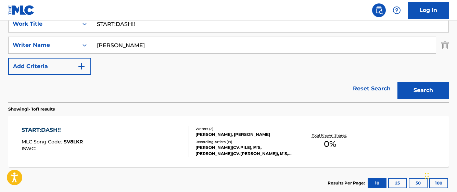
scroll to position [171, 0]
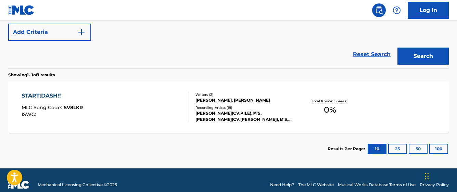
click at [56, 97] on div "START:DASH!!" at bounding box center [52, 96] width 61 height 8
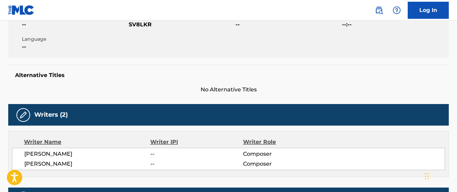
scroll to position [206, 0]
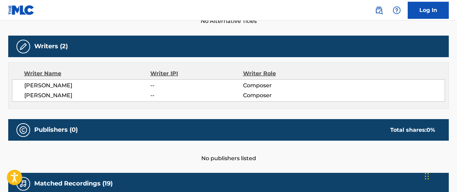
drag, startPoint x: 24, startPoint y: 96, endPoint x: 94, endPoint y: 94, distance: 70.3
click at [94, 94] on div "[PERSON_NAME] -- Composer [PERSON_NAME] -- Composer" at bounding box center [228, 90] width 433 height 22
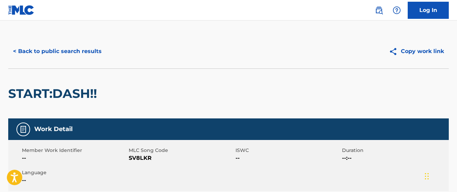
scroll to position [0, 0]
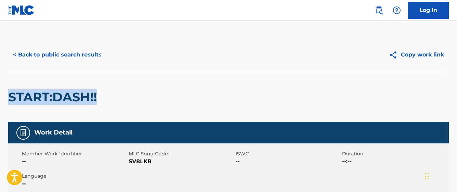
drag, startPoint x: 97, startPoint y: 98, endPoint x: -5, endPoint y: 106, distance: 102.7
click at [0, 106] on html "Accessibility Screen-Reader Guide, Feedback, and Issue Reporting | New window 0…" at bounding box center [228, 96] width 457 height 192
click at [57, 57] on button "< Back to public search results" at bounding box center [57, 54] width 98 height 17
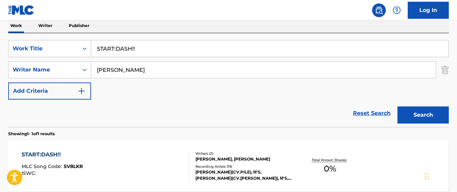
scroll to position [73, 0]
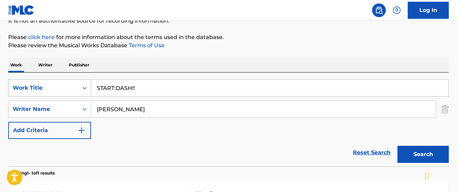
drag, startPoint x: 111, startPoint y: 90, endPoint x: 81, endPoint y: 92, distance: 30.2
click at [81, 92] on div "SearchWithCriteriada2d3fe7-c62b-49c0-a707-bca1ae5d7608 Work Title START:DASH!!" at bounding box center [228, 87] width 441 height 17
paste input "LONELIEST BABY"
type input "LONELIEST BABY"
click at [406, 159] on button "Search" at bounding box center [423, 154] width 51 height 17
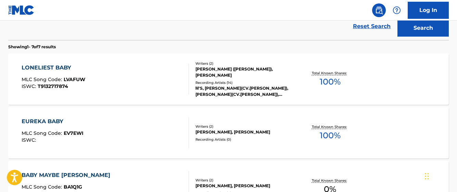
scroll to position [210, 0]
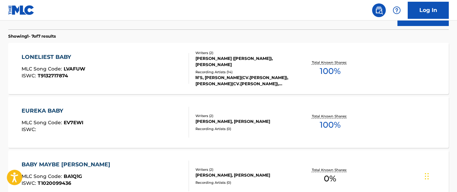
click at [60, 60] on div "LONELIEST BABY" at bounding box center [54, 57] width 64 height 8
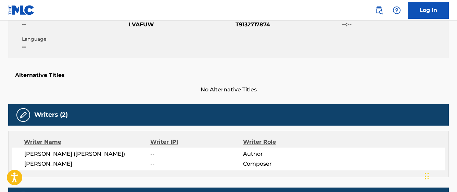
scroll to position [171, 0]
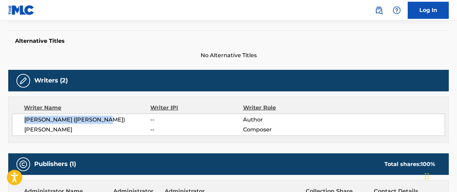
drag, startPoint x: 102, startPoint y: 121, endPoint x: 24, endPoint y: 118, distance: 78.9
click at [24, 118] on div "[PERSON_NAME] ([PERSON_NAME]) -- Author [PERSON_NAME] -- Composer" at bounding box center [228, 125] width 433 height 22
click at [67, 127] on span "[PERSON_NAME]" at bounding box center [87, 130] width 126 height 8
drag, startPoint x: 82, startPoint y: 132, endPoint x: 22, endPoint y: 133, distance: 60.3
click at [22, 133] on div "[PERSON_NAME] ([PERSON_NAME]) -- Author [PERSON_NAME] -- Composer" at bounding box center [228, 125] width 433 height 22
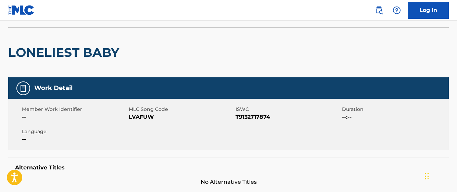
scroll to position [0, 0]
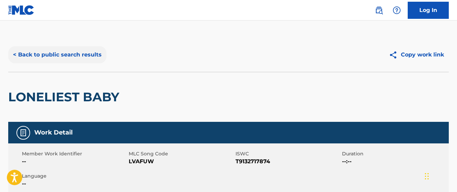
click at [79, 56] on button "< Back to public search results" at bounding box center [57, 54] width 98 height 17
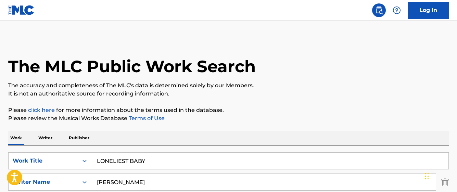
drag, startPoint x: 151, startPoint y: 163, endPoint x: 86, endPoint y: 147, distance: 67.1
click at [86, 151] on div "SearchWithCriteriada2d3fe7-c62b-49c0-a707-bca1ae5d7608 Work Title LONELIEST BAB…" at bounding box center [228, 193] width 441 height 94
paste input "MOMENT RING"
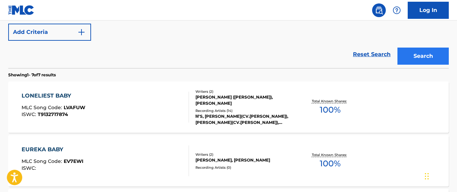
type input "MOMENT RING"
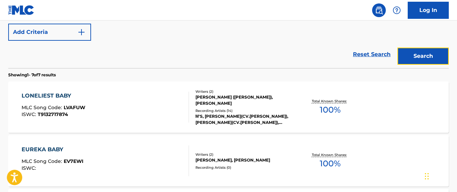
click at [437, 49] on button "Search" at bounding box center [423, 56] width 51 height 17
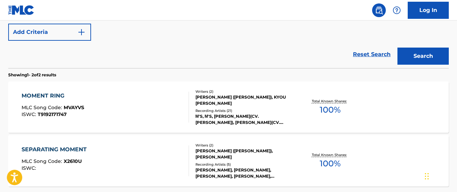
click at [74, 106] on span "MVAYVS" at bounding box center [74, 107] width 21 height 6
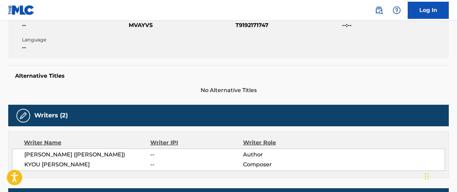
scroll to position [137, 0]
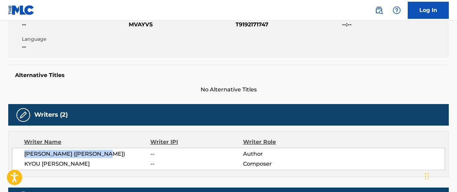
drag, startPoint x: 103, startPoint y: 155, endPoint x: 23, endPoint y: 154, distance: 79.8
click at [23, 154] on div "[PERSON_NAME] ([PERSON_NAME]) -- Author [PERSON_NAME] -- Composer" at bounding box center [228, 159] width 433 height 22
click at [99, 143] on div "Writer Name" at bounding box center [87, 142] width 126 height 8
click at [113, 154] on span "[PERSON_NAME] ([PERSON_NAME])" at bounding box center [87, 154] width 126 height 8
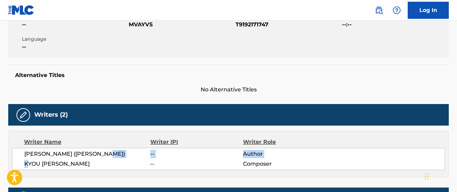
drag, startPoint x: 103, startPoint y: 154, endPoint x: 28, endPoint y: 159, distance: 75.2
click at [28, 159] on div "[PERSON_NAME] ([PERSON_NAME]) -- Author [PERSON_NAME] -- Composer" at bounding box center [228, 159] width 433 height 22
drag, startPoint x: 28, startPoint y: 159, endPoint x: 18, endPoint y: 156, distance: 10.5
click at [18, 156] on div "[PERSON_NAME] ([PERSON_NAME]) -- Author [PERSON_NAME] -- Composer" at bounding box center [228, 159] width 433 height 22
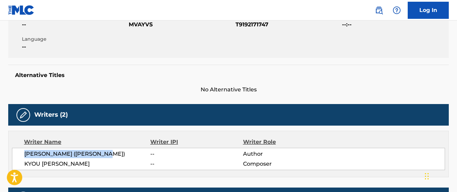
drag, startPoint x: 23, startPoint y: 155, endPoint x: 110, endPoint y: 157, distance: 86.7
click at [110, 157] on div "[PERSON_NAME] ([PERSON_NAME]) -- Author [PERSON_NAME] -- Composer" at bounding box center [228, 159] width 433 height 22
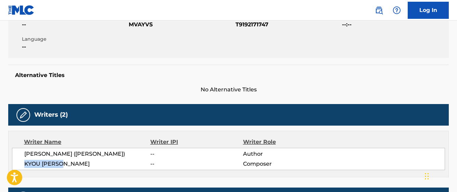
drag, startPoint x: 43, startPoint y: 166, endPoint x: 12, endPoint y: 168, distance: 31.2
click at [12, 168] on div "[PERSON_NAME] ([PERSON_NAME]) -- Author [PERSON_NAME] -- Composer" at bounding box center [228, 159] width 433 height 22
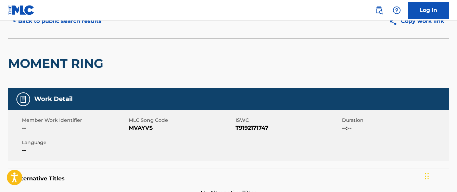
scroll to position [0, 0]
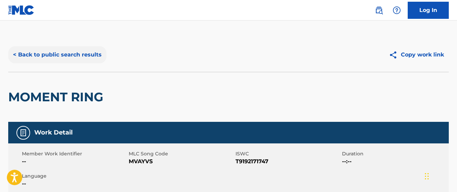
click at [53, 60] on button "< Back to public search results" at bounding box center [57, 54] width 98 height 17
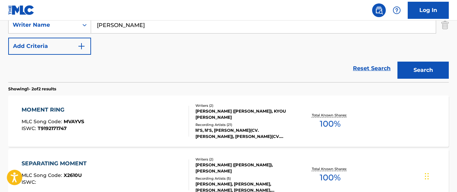
scroll to position [108, 0]
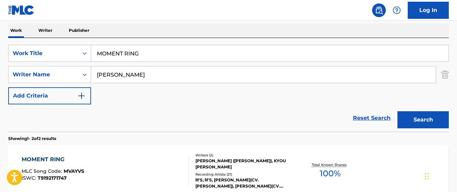
drag, startPoint x: 139, startPoint y: 59, endPoint x: 71, endPoint y: 63, distance: 68.6
click at [71, 63] on div "SearchWithCriteriada2d3fe7-c62b-49c0-a707-bca1ae5d7608 Work Title MOMENT RING S…" at bounding box center [228, 75] width 441 height 60
paste input "WONDERFUL RUSH"
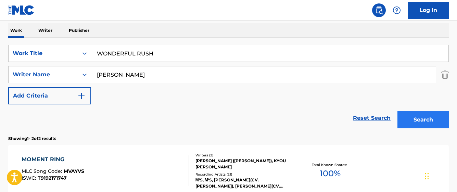
type input "WONDERFUL RUSH"
click at [430, 114] on button "Search" at bounding box center [423, 119] width 51 height 17
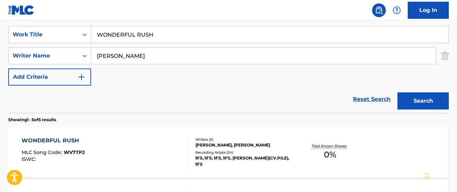
scroll to position [230, 0]
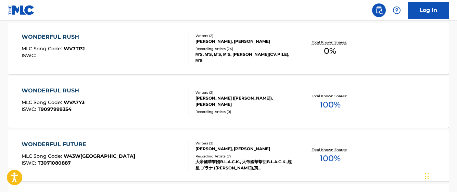
click at [73, 91] on div "WONDERFUL RUSH" at bounding box center [53, 91] width 63 height 8
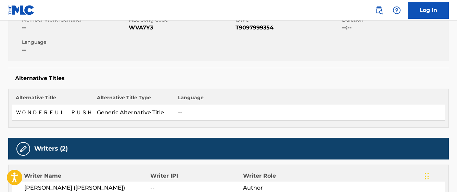
scroll to position [206, 0]
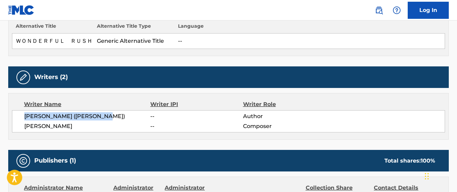
drag, startPoint x: 100, startPoint y: 118, endPoint x: 20, endPoint y: 116, distance: 80.5
click at [20, 116] on div "[PERSON_NAME] ([PERSON_NAME]) -- Author [PERSON_NAME] -- Composer" at bounding box center [228, 121] width 433 height 22
click at [73, 132] on div "Writer Name Writer IPI Writer Role [PERSON_NAME] ([PERSON_NAME]) -- Author [PER…" at bounding box center [228, 116] width 441 height 47
drag, startPoint x: 52, startPoint y: 127, endPoint x: 6, endPoint y: 128, distance: 45.9
click at [6, 128] on div "< Back to public search results Copy work link WONDERFUL RUSH Work Detail Membe…" at bounding box center [228, 111] width 457 height 559
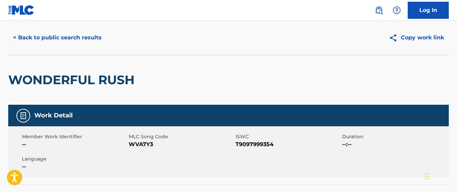
scroll to position [0, 0]
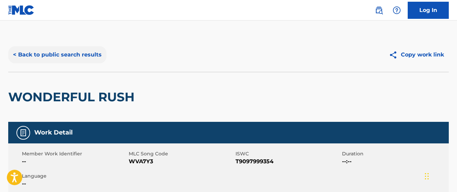
click at [36, 58] on button "< Back to public search results" at bounding box center [57, 54] width 98 height 17
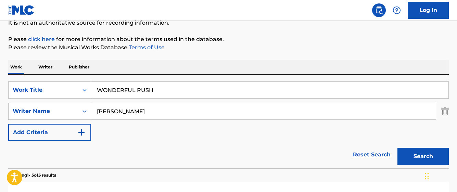
scroll to position [64, 0]
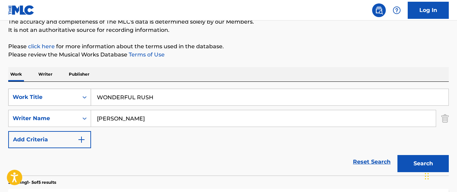
drag, startPoint x: 111, startPoint y: 99, endPoint x: 56, endPoint y: 104, distance: 55.4
click at [56, 104] on div "SearchWithCriteriada2d3fe7-c62b-49c0-a707-bca1ae5d7608 Work Title WONDERFUL RUSH" at bounding box center [228, 97] width 441 height 17
paste input "BOKURAWA [PERSON_NAME]"
type input "BOKURAWA [PERSON_NAME]"
click at [405, 161] on button "Search" at bounding box center [423, 163] width 51 height 17
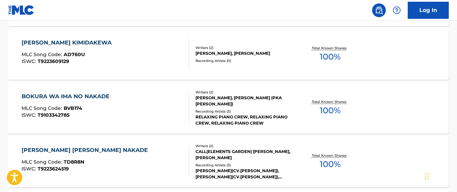
scroll to position [441, 0]
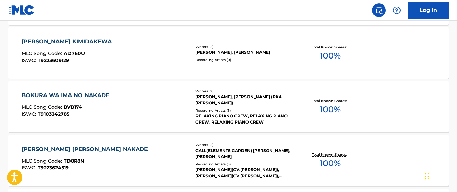
click at [106, 94] on div "BOKURA WA IMA NO NAKADE" at bounding box center [67, 95] width 91 height 8
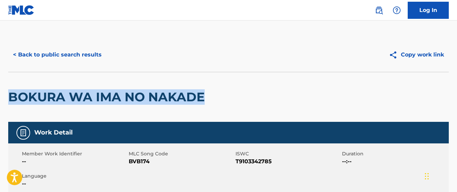
drag, startPoint x: 205, startPoint y: 94, endPoint x: 6, endPoint y: 94, distance: 199.4
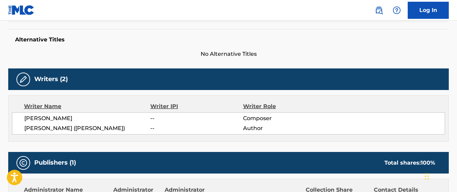
scroll to position [206, 0]
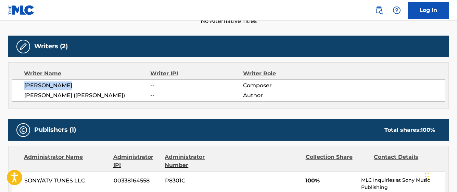
drag, startPoint x: 64, startPoint y: 84, endPoint x: 4, endPoint y: 87, distance: 59.7
click at [3, 87] on div "< Back to public search results Copy work link BOKURA WA IMA NO NAKADE Work Det…" at bounding box center [228, 125] width 457 height 586
drag, startPoint x: 4, startPoint y: 87, endPoint x: 36, endPoint y: 96, distance: 33.4
click at [36, 96] on span "[PERSON_NAME] ([PERSON_NAME])" at bounding box center [87, 95] width 126 height 8
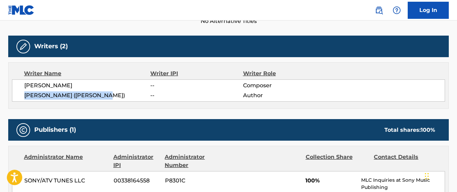
drag, startPoint x: 25, startPoint y: 94, endPoint x: 116, endPoint y: 97, distance: 91.9
click at [116, 97] on span "[PERSON_NAME] ([PERSON_NAME])" at bounding box center [87, 95] width 126 height 8
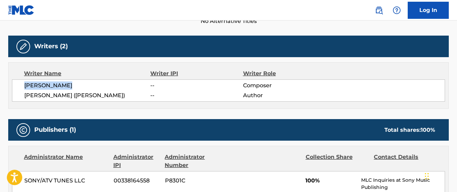
drag, startPoint x: 70, startPoint y: 86, endPoint x: 22, endPoint y: 83, distance: 48.7
click at [22, 83] on div "[PERSON_NAME] -- Composer [PERSON_NAME] ([PERSON_NAME]) -- Author" at bounding box center [228, 90] width 433 height 22
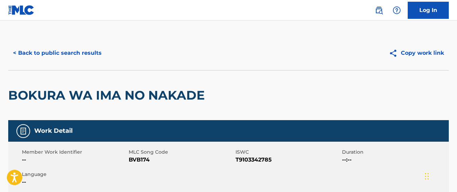
scroll to position [0, 0]
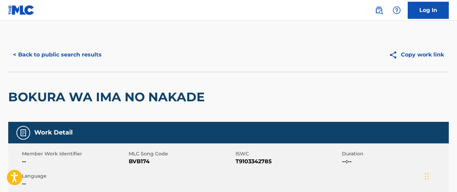
click at [57, 45] on div "< Back to public search results Copy work link" at bounding box center [228, 55] width 441 height 34
click at [56, 53] on button "< Back to public search results" at bounding box center [57, 54] width 98 height 17
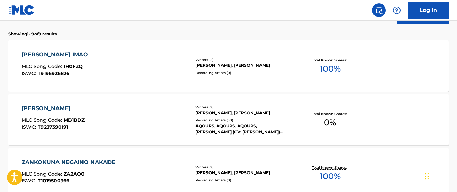
scroll to position [103, 0]
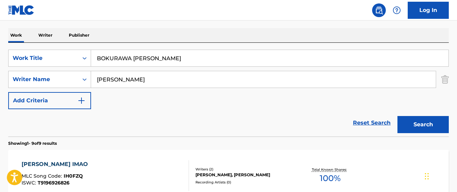
drag, startPoint x: 178, startPoint y: 59, endPoint x: 77, endPoint y: 68, distance: 101.5
click at [77, 68] on div "SearchWithCriteriada2d3fe7-c62b-49c0-a707-bca1ae5d7608 Work Title [PERSON_NAME]…" at bounding box center [228, 80] width 441 height 60
paste input "KITTO SEISHUNGA KIKOERU"
type input "KITTO SEISHUNGA KIKOERU"
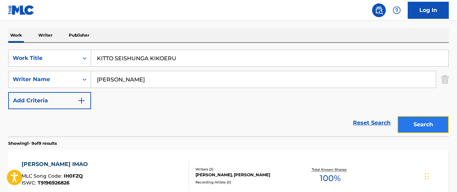
click at [423, 125] on button "Search" at bounding box center [423, 124] width 51 height 17
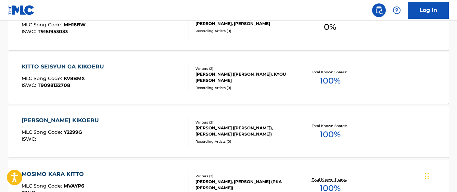
scroll to position [308, 0]
click at [93, 66] on div "KITTO SEISYUN GA KIKOERU" at bounding box center [65, 66] width 86 height 8
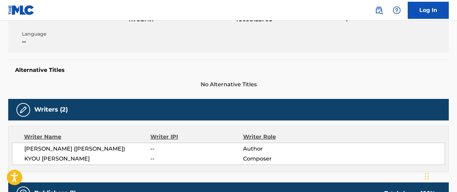
scroll to position [171, 0]
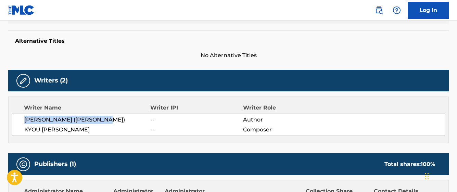
drag, startPoint x: 104, startPoint y: 120, endPoint x: 23, endPoint y: 117, distance: 80.9
click at [23, 117] on div "[PERSON_NAME] ([PERSON_NAME]) -- Author [PERSON_NAME] -- Composer" at bounding box center [228, 125] width 433 height 22
drag, startPoint x: 40, startPoint y: 131, endPoint x: 4, endPoint y: 134, distance: 36.5
click at [4, 134] on div "< Back to public search results Copy work link KITTO SEISYUN GA KIKOERU Work De…" at bounding box center [228, 130] width 457 height 529
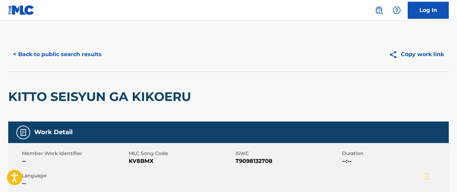
scroll to position [0, 0]
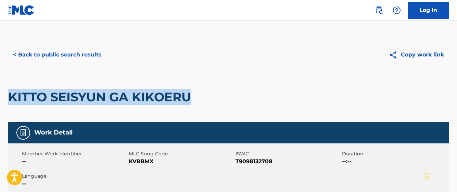
drag, startPoint x: 211, startPoint y: 96, endPoint x: 0, endPoint y: 111, distance: 211.2
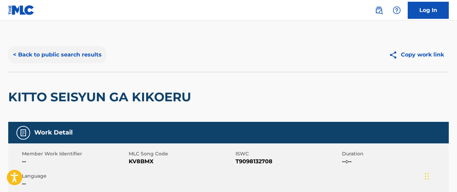
click at [45, 63] on div "< Back to public search results Copy work link" at bounding box center [228, 55] width 441 height 34
click at [45, 63] on button "< Back to public search results" at bounding box center [57, 54] width 98 height 17
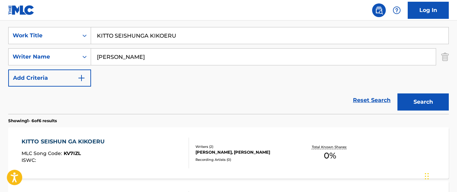
scroll to position [39, 0]
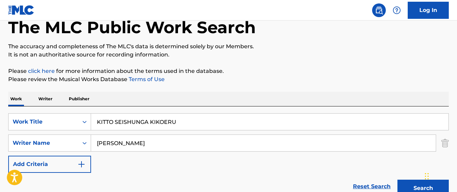
drag, startPoint x: 81, startPoint y: 133, endPoint x: 66, endPoint y: 134, distance: 15.1
click at [65, 135] on div "SearchWithCriteriada2d3fe7-c62b-49c0-a707-bca1ae5d7608 Work Title KITTO SEISHUN…" at bounding box center [228, 143] width 441 height 60
paste input "WONDER ZONE"
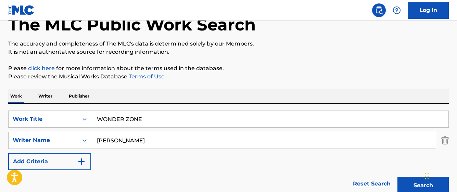
scroll to position [176, 0]
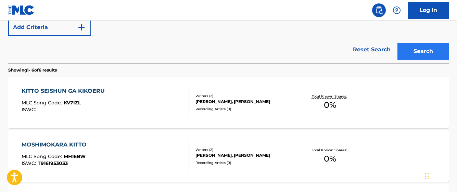
type input "WONDER ZONE"
click at [432, 53] on button "Search" at bounding box center [423, 51] width 51 height 17
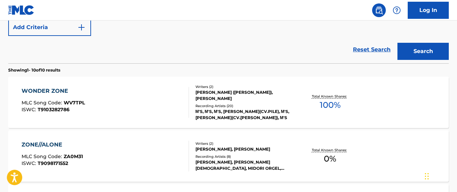
click at [58, 90] on div "WONDER ZONE" at bounding box center [53, 91] width 63 height 8
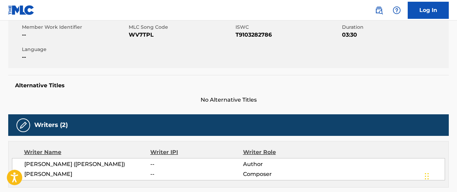
scroll to position [137, 0]
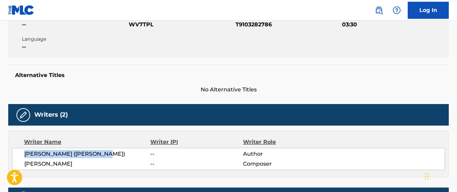
drag, startPoint x: 108, startPoint y: 150, endPoint x: 24, endPoint y: 153, distance: 83.7
click at [24, 153] on span "[PERSON_NAME] ([PERSON_NAME])" at bounding box center [87, 154] width 126 height 8
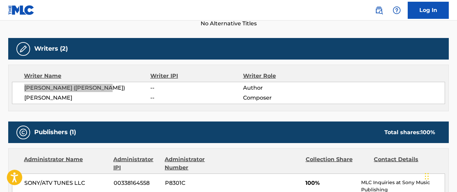
scroll to position [206, 0]
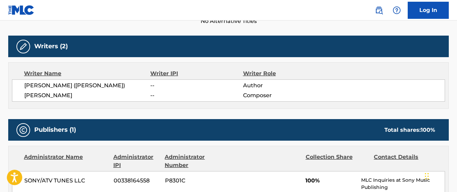
click at [36, 102] on div "Writer Name Writer IPI Writer Role [PERSON_NAME] ([PERSON_NAME]) -- Author [PER…" at bounding box center [228, 85] width 441 height 47
drag, startPoint x: 22, startPoint y: 96, endPoint x: 92, endPoint y: 98, distance: 69.9
click at [92, 98] on div "[PERSON_NAME] ([PERSON_NAME]) -- Author [PERSON_NAME] -- Composer" at bounding box center [228, 90] width 433 height 22
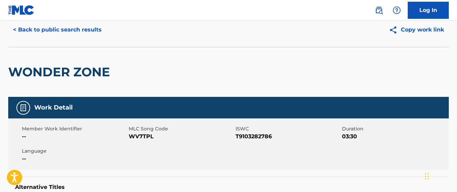
scroll to position [0, 0]
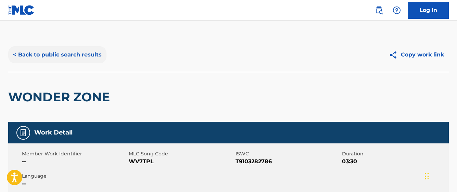
click at [69, 56] on button "< Back to public search results" at bounding box center [57, 54] width 98 height 17
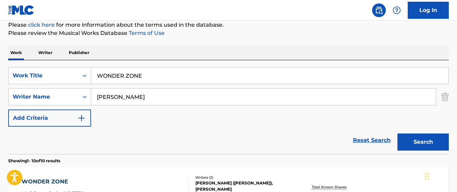
scroll to position [78, 0]
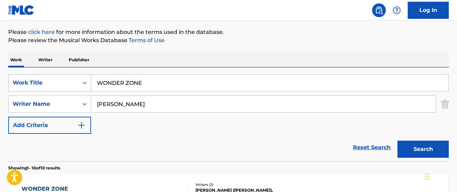
drag, startPoint x: 142, startPoint y: 81, endPoint x: 62, endPoint y: 78, distance: 79.9
click at [68, 84] on div "SearchWithCriteriada2d3fe7-c62b-49c0-a707-bca1ae5d7608 Work Title WONDER ZONE" at bounding box center [228, 82] width 441 height 17
paste input "NO BRAND GIRLS"
type input "NO BRAND GIRLS"
click at [398, 141] on button "Search" at bounding box center [423, 149] width 51 height 17
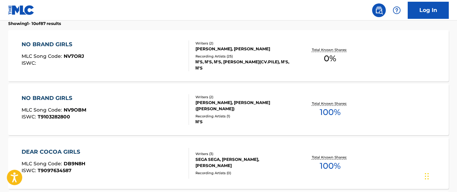
scroll to position [230, 0]
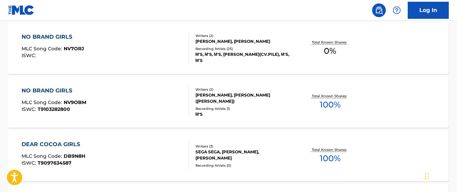
click at [66, 95] on div "NO BRAND GIRLS" at bounding box center [54, 91] width 65 height 8
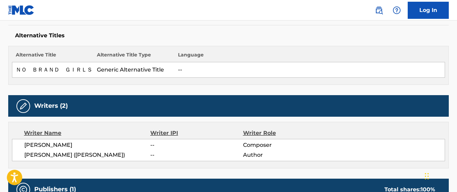
scroll to position [240, 0]
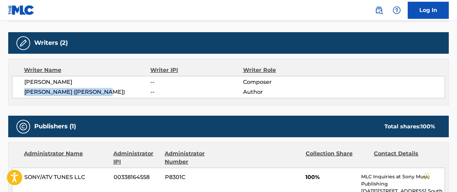
drag, startPoint x: 113, startPoint y: 95, endPoint x: 21, endPoint y: 91, distance: 91.9
click at [21, 91] on div "[PERSON_NAME] -- Composer [PERSON_NAME] ([PERSON_NAME]) -- Author" at bounding box center [228, 87] width 433 height 22
click at [70, 86] on div "[PERSON_NAME] -- Composer [PERSON_NAME] ([PERSON_NAME]) -- Author" at bounding box center [228, 87] width 433 height 22
drag, startPoint x: 82, startPoint y: 82, endPoint x: 12, endPoint y: 89, distance: 70.2
click at [12, 89] on div "[PERSON_NAME] -- Composer [PERSON_NAME] ([PERSON_NAME]) -- Author" at bounding box center [228, 87] width 433 height 22
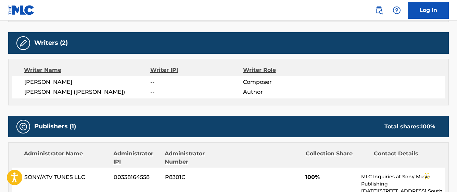
click at [20, 86] on div "[PERSON_NAME] -- Composer [PERSON_NAME] ([PERSON_NAME]) -- Author" at bounding box center [228, 87] width 433 height 22
drag, startPoint x: 24, startPoint y: 84, endPoint x: 102, endPoint y: 84, distance: 77.8
click at [102, 84] on div "[PERSON_NAME] -- Composer [PERSON_NAME] ([PERSON_NAME]) -- Author" at bounding box center [228, 87] width 433 height 22
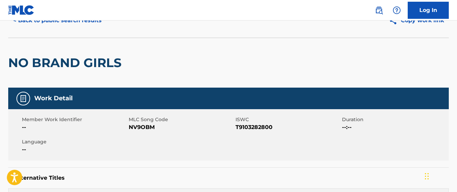
scroll to position [0, 0]
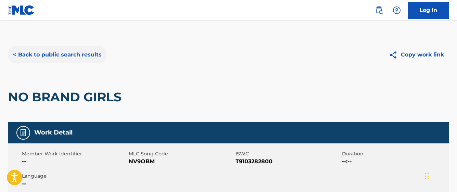
click at [70, 62] on button "< Back to public search results" at bounding box center [57, 54] width 98 height 17
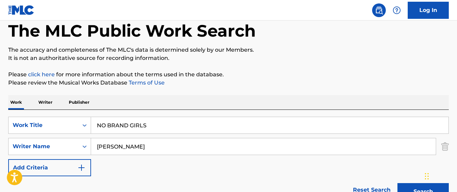
scroll to position [69, 0]
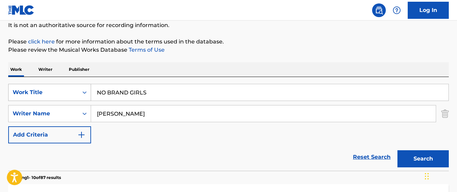
drag, startPoint x: 143, startPoint y: 94, endPoint x: 83, endPoint y: 94, distance: 60.0
click at [83, 94] on div "SearchWithCriteriada2d3fe7-c62b-49c0-a707-bca1ae5d7608 Work Title NO BRAND GIRLS" at bounding box center [228, 92] width 441 height 17
paste input "MUSIC S.T.A.R.T!!"
type input "MUSIC S.T.A.R.T!!"
click at [403, 149] on div "Search" at bounding box center [421, 157] width 55 height 27
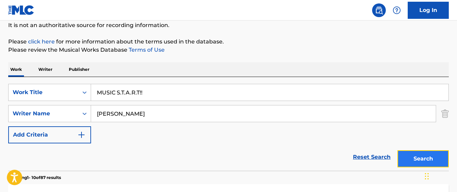
click at [408, 153] on button "Search" at bounding box center [423, 158] width 51 height 17
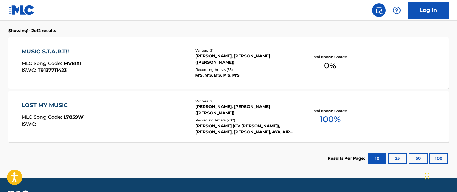
scroll to position [200, 0]
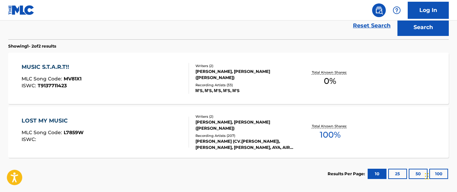
click at [70, 67] on div "MUSIC S.T.A.R.T!!" at bounding box center [52, 67] width 60 height 8
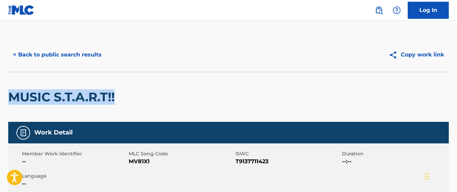
drag, startPoint x: 122, startPoint y: 98, endPoint x: -5, endPoint y: 99, distance: 126.8
click at [0, 99] on html "Accessibility Screen-Reader Guide, Feedback, and Issue Reporting | New window 0…" at bounding box center [228, 96] width 457 height 192
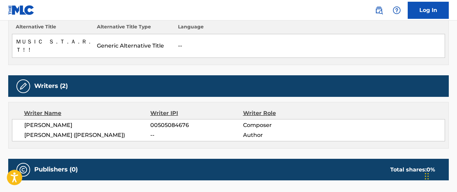
scroll to position [206, 0]
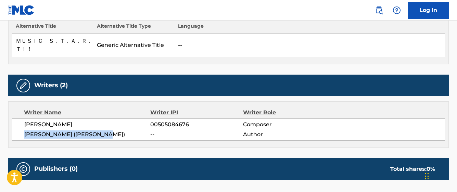
drag, startPoint x: 106, startPoint y: 137, endPoint x: 10, endPoint y: 140, distance: 96.7
click at [10, 140] on div "Writer Name Writer IPI Writer Role [PERSON_NAME] 00505084676 Composer [PERSON_N…" at bounding box center [228, 124] width 441 height 47
drag, startPoint x: 61, startPoint y: 121, endPoint x: 96, endPoint y: 120, distance: 35.3
click at [96, 120] on div "[PERSON_NAME] 00505084676 Composer [PERSON_NAME] ([PERSON_NAME]) -- Author" at bounding box center [228, 130] width 433 height 22
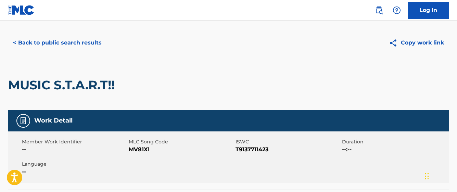
scroll to position [0, 0]
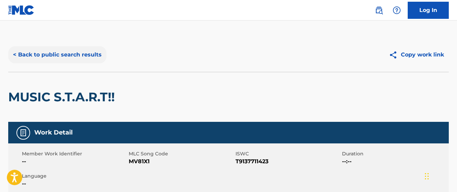
click at [44, 58] on button "< Back to public search results" at bounding box center [57, 54] width 98 height 17
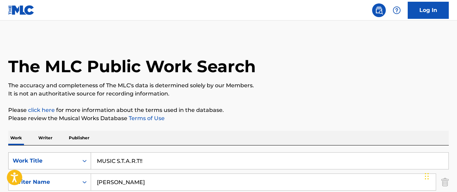
drag, startPoint x: 155, startPoint y: 166, endPoint x: 63, endPoint y: 162, distance: 91.2
click at [63, 162] on div "SearchWithCriteriada2d3fe7-c62b-49c0-a707-bca1ae5d7608 Work Title MUSIC S.T.A.R…" at bounding box center [228, 160] width 441 height 17
paste input "TAKARAMONOZU"
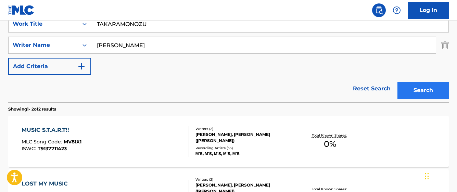
type input "TAKARAMONOZU"
click at [420, 87] on button "Search" at bounding box center [423, 90] width 51 height 17
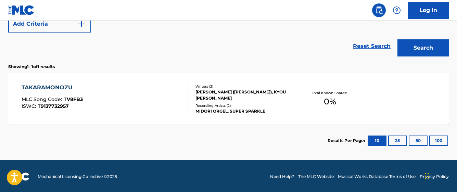
scroll to position [181, 0]
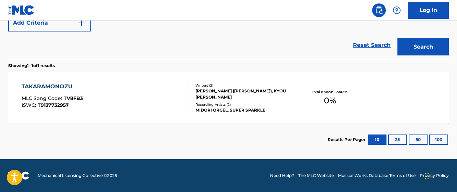
click at [68, 87] on div "TAKARAMONOZU" at bounding box center [52, 87] width 61 height 8
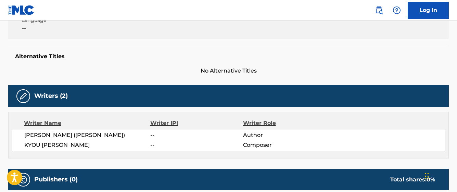
scroll to position [171, 0]
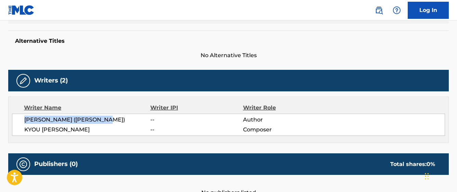
drag, startPoint x: 105, startPoint y: 119, endPoint x: -1, endPoint y: 124, distance: 106.7
drag, startPoint x: 66, startPoint y: 131, endPoint x: 19, endPoint y: 136, distance: 47.5
click at [20, 136] on div "[PERSON_NAME] ([PERSON_NAME]) -- Author [PERSON_NAME] -- Composer" at bounding box center [228, 125] width 433 height 22
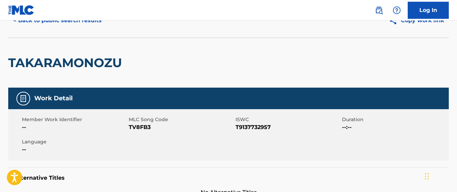
scroll to position [0, 0]
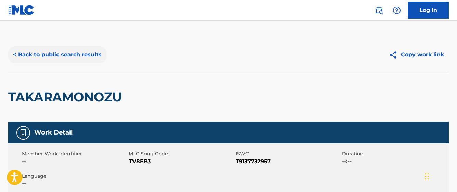
click at [38, 57] on button "< Back to public search results" at bounding box center [57, 54] width 98 height 17
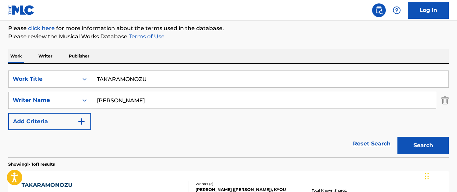
scroll to position [73, 0]
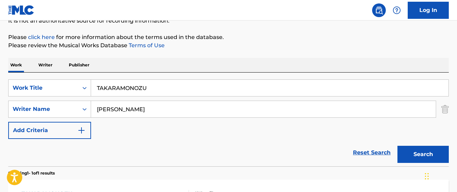
drag, startPoint x: 146, startPoint y: 86, endPoint x: 73, endPoint y: 78, distance: 74.1
click at [82, 85] on div "SearchWithCriteriada2d3fe7-c62b-49c0-a707-bca1ae5d7608 Work Title TAKARAMONOZU" at bounding box center [228, 87] width 441 height 17
paste input "SOREWA BOKUTACHINO KISEKI"
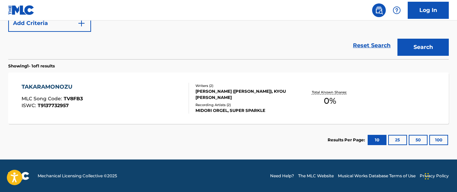
scroll to position [181, 0]
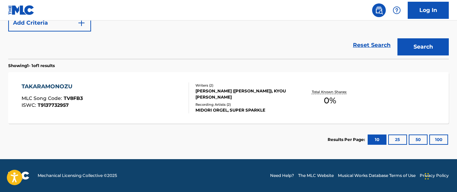
type input "SOREWA BOKUTACHINO KISEKI"
click at [395, 51] on div "Search" at bounding box center [421, 45] width 55 height 27
click at [405, 50] on button "Search" at bounding box center [423, 46] width 51 height 17
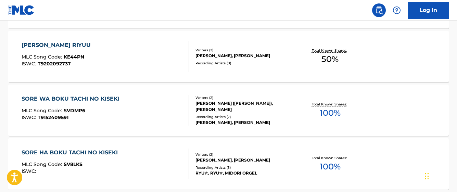
scroll to position [283, 0]
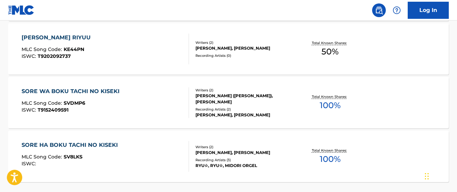
click at [93, 93] on div "SORE WA BOKU TACHI NO KISEKI" at bounding box center [72, 91] width 101 height 8
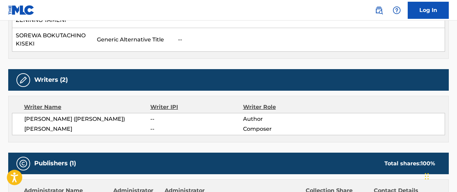
scroll to position [240, 0]
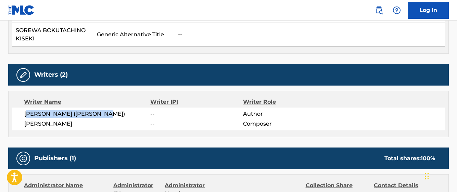
drag, startPoint x: 104, startPoint y: 111, endPoint x: 27, endPoint y: 113, distance: 77.1
click at [27, 113] on span "[PERSON_NAME] ([PERSON_NAME])" at bounding box center [87, 114] width 126 height 8
click at [27, 111] on span "[PERSON_NAME] ([PERSON_NAME])" at bounding box center [87, 114] width 126 height 8
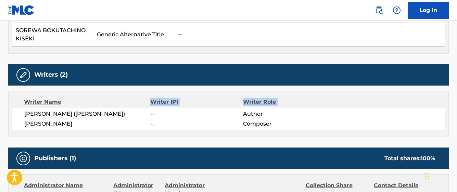
drag, startPoint x: 24, startPoint y: 112, endPoint x: 128, endPoint y: 101, distance: 105.0
click at [128, 101] on div "Writer Name Writer IPI Writer Role [PERSON_NAME] ([PERSON_NAME]) -- Author [PER…" at bounding box center [228, 114] width 441 height 47
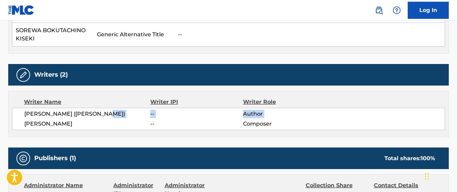
drag, startPoint x: 128, startPoint y: 101, endPoint x: 22, endPoint y: 119, distance: 107.4
click at [22, 119] on div "[PERSON_NAME] ([PERSON_NAME]) -- Author [PERSON_NAME] -- Composer" at bounding box center [228, 119] width 433 height 22
drag, startPoint x: 22, startPoint y: 119, endPoint x: 23, endPoint y: 116, distance: 3.6
click at [23, 116] on div "[PERSON_NAME] ([PERSON_NAME]) -- Author [PERSON_NAME] -- Composer" at bounding box center [228, 119] width 433 height 22
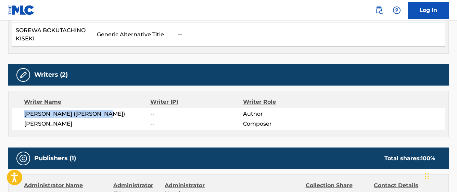
drag, startPoint x: 25, startPoint y: 115, endPoint x: 103, endPoint y: 112, distance: 78.5
click at [103, 112] on div "[PERSON_NAME] ([PERSON_NAME]) -- Author [PERSON_NAME] -- Composer" at bounding box center [228, 119] width 433 height 22
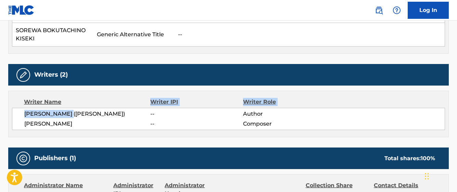
click at [69, 109] on div "Writer Name Writer IPI Writer Role [PERSON_NAME] ([PERSON_NAME]) -- Author [PER…" at bounding box center [228, 114] width 441 height 47
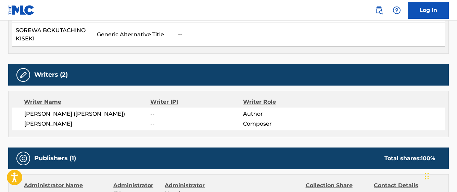
drag, startPoint x: 69, startPoint y: 109, endPoint x: 80, endPoint y: 121, distance: 16.5
click at [80, 121] on span "[PERSON_NAME]" at bounding box center [87, 124] width 126 height 8
drag, startPoint x: 82, startPoint y: 123, endPoint x: 10, endPoint y: 125, distance: 71.3
click at [10, 126] on div "Writer Name Writer IPI Writer Role [PERSON_NAME] ([PERSON_NAME]) -- Author [PER…" at bounding box center [228, 114] width 441 height 47
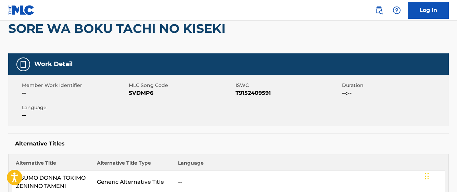
scroll to position [0, 0]
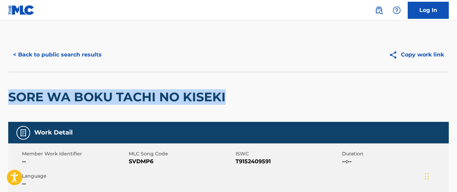
drag, startPoint x: 230, startPoint y: 98, endPoint x: 10, endPoint y: 97, distance: 219.3
click at [10, 97] on div "SORE WA BOKU TACHI NO KISEKI" at bounding box center [228, 97] width 441 height 50
click at [41, 54] on button "< Back to public search results" at bounding box center [57, 54] width 98 height 17
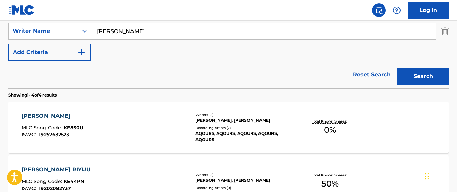
scroll to position [48, 0]
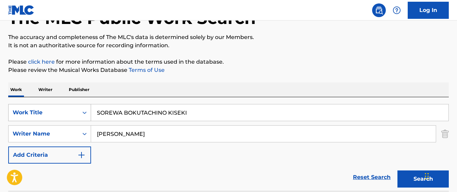
drag, startPoint x: 198, startPoint y: 115, endPoint x: 88, endPoint y: 112, distance: 110.3
click at [88, 112] on div "SearchWithCriteriada2d3fe7-c62b-49c0-a707-bca1ae5d7608 Work Title SOREWA BOKUTA…" at bounding box center [228, 112] width 441 height 17
paste input "[PERSON_NAME]"
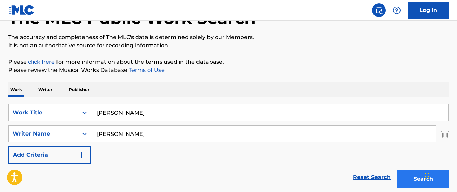
type input "[PERSON_NAME]"
click at [415, 177] on button "Search" at bounding box center [423, 179] width 51 height 17
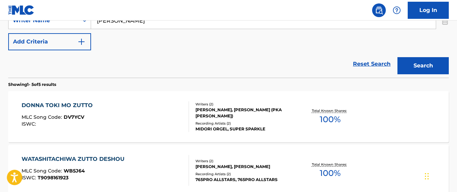
scroll to position [196, 0]
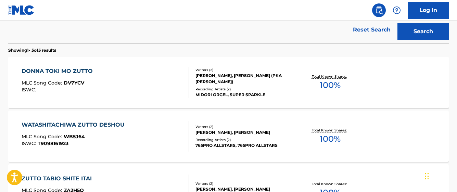
click at [84, 67] on div "DONNA TOKI MO ZUTTO" at bounding box center [59, 71] width 75 height 8
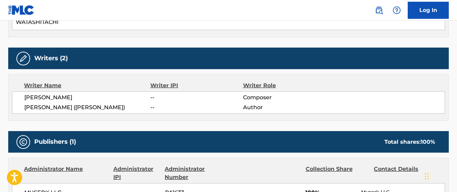
scroll to position [240, 0]
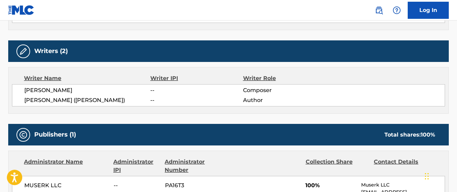
drag, startPoint x: 72, startPoint y: 89, endPoint x: 28, endPoint y: 93, distance: 44.7
click at [28, 93] on span "[PERSON_NAME]" at bounding box center [87, 90] width 126 height 8
drag, startPoint x: 28, startPoint y: 93, endPoint x: 27, endPoint y: 98, distance: 5.2
click at [27, 97] on span "[PERSON_NAME] ([PERSON_NAME])" at bounding box center [87, 100] width 126 height 8
drag, startPoint x: 25, startPoint y: 99, endPoint x: 125, endPoint y: 103, distance: 99.8
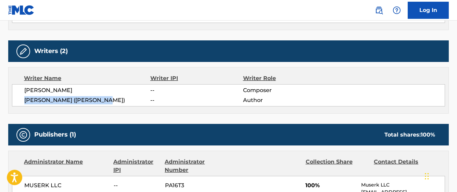
click at [125, 103] on span "[PERSON_NAME] ([PERSON_NAME])" at bounding box center [87, 100] width 126 height 8
click at [66, 91] on span "[PERSON_NAME]" at bounding box center [87, 90] width 126 height 8
drag, startPoint x: 70, startPoint y: 92, endPoint x: 21, endPoint y: 94, distance: 48.7
click at [21, 94] on div "[PERSON_NAME] -- Composer [PERSON_NAME] ([PERSON_NAME]) -- Author" at bounding box center [228, 95] width 433 height 22
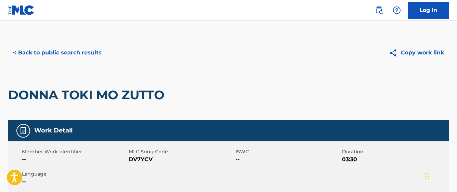
scroll to position [0, 0]
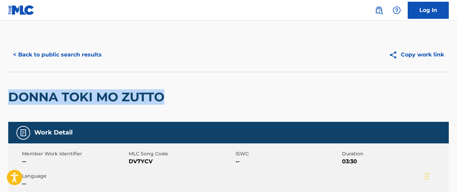
drag, startPoint x: 171, startPoint y: 98, endPoint x: -5, endPoint y: 118, distance: 177.3
click at [0, 118] on html "Accessibility Screen-Reader Guide, Feedback, and Issue Reporting | New window 0…" at bounding box center [228, 96] width 457 height 192
